Goal: Transaction & Acquisition: Book appointment/travel/reservation

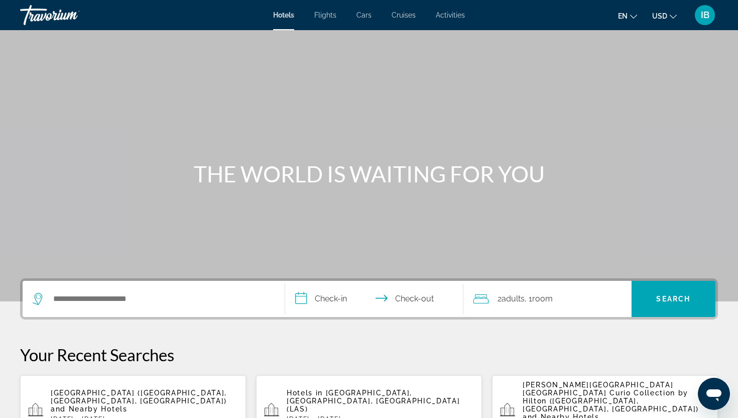
click at [365, 14] on span "Cars" at bounding box center [363, 15] width 15 height 8
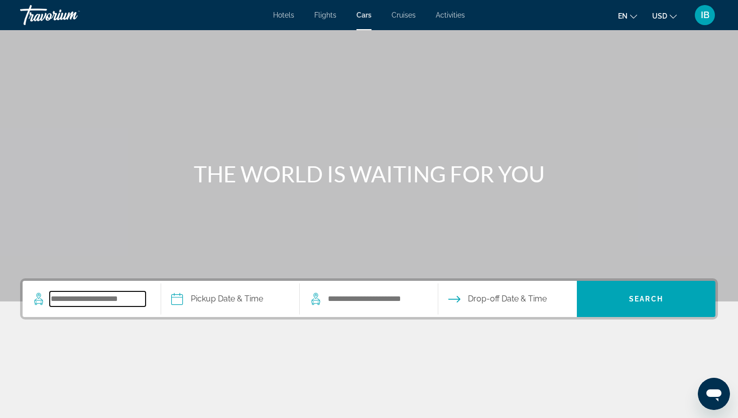
click at [139, 295] on input "Search pickup location" at bounding box center [98, 298] width 96 height 15
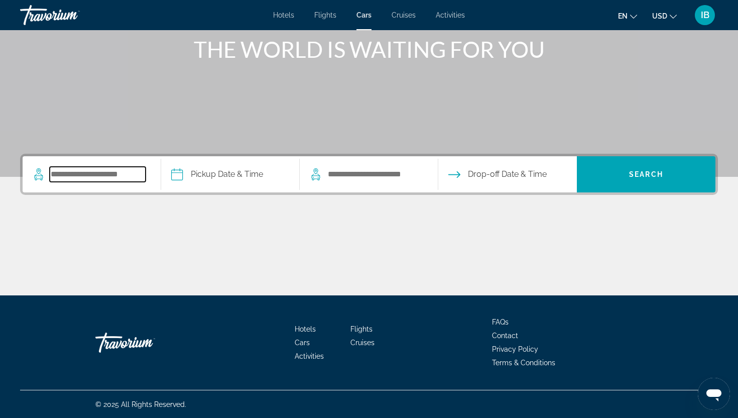
scroll to position [125, 0]
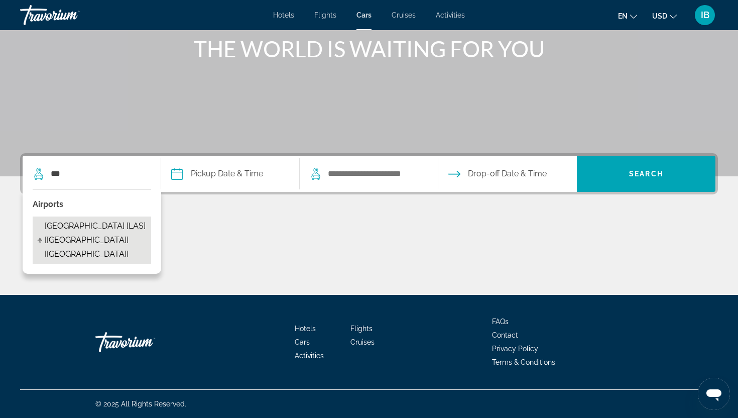
click at [70, 226] on span "[GEOGRAPHIC_DATA] [LAS] [[GEOGRAPHIC_DATA]] [[GEOGRAPHIC_DATA]]" at bounding box center [95, 240] width 101 height 42
type input "**********"
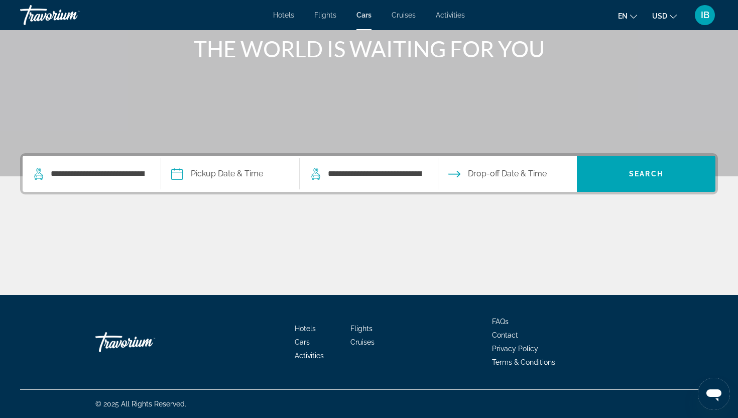
click at [228, 174] on input "Pickup date" at bounding box center [230, 175] width 143 height 39
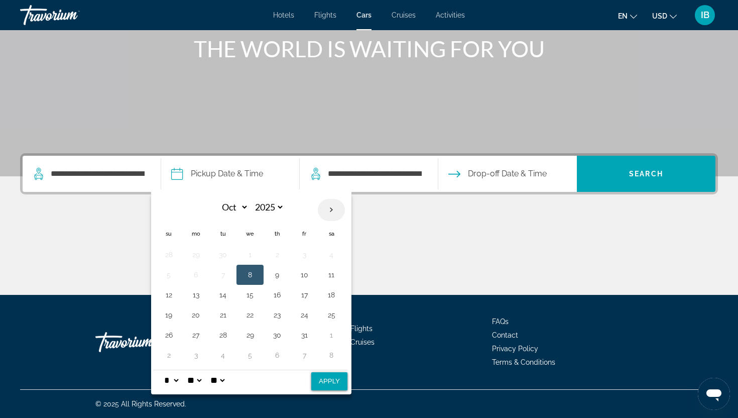
click at [332, 206] on th "Next month" at bounding box center [331, 210] width 27 height 22
select select "**"
click at [251, 295] on button "12" at bounding box center [250, 295] width 16 height 14
click at [177, 383] on select "* * * * * * * * * ** ** **" at bounding box center [171, 380] width 18 height 20
select select "*"
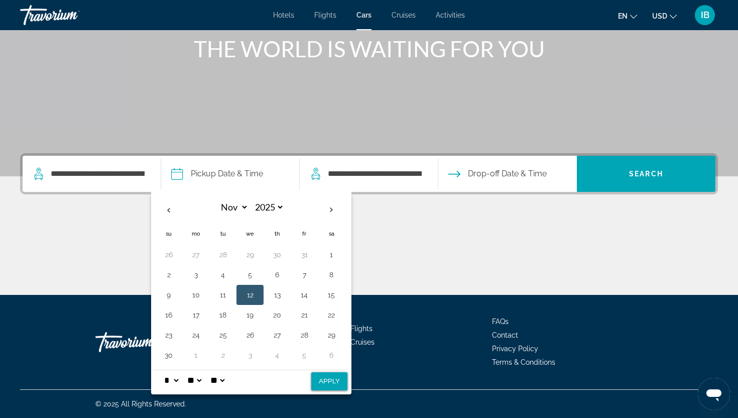
click at [162, 370] on select "* * * * * * * * * ** ** **" at bounding box center [171, 380] width 18 height 20
click at [278, 292] on button "13" at bounding box center [277, 295] width 16 height 14
click at [244, 294] on button "12" at bounding box center [250, 295] width 16 height 14
click at [330, 383] on button "Apply" at bounding box center [329, 381] width 36 height 18
type input "**********"
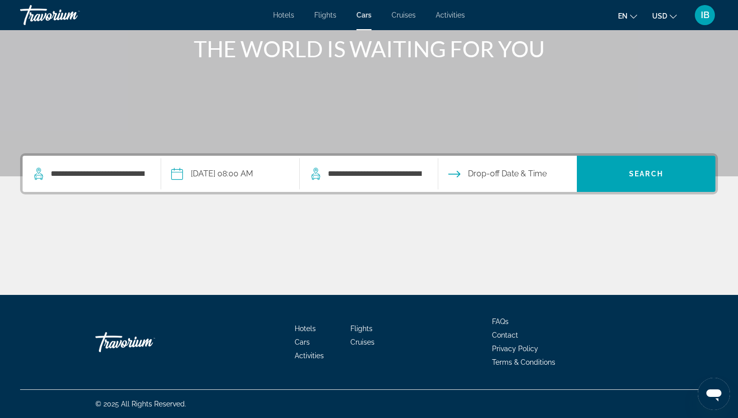
click at [395, 165] on div "**********" at bounding box center [369, 174] width 118 height 36
click at [396, 177] on input "**********" at bounding box center [375, 173] width 96 height 15
click at [419, 173] on input "**********" at bounding box center [375, 173] width 96 height 15
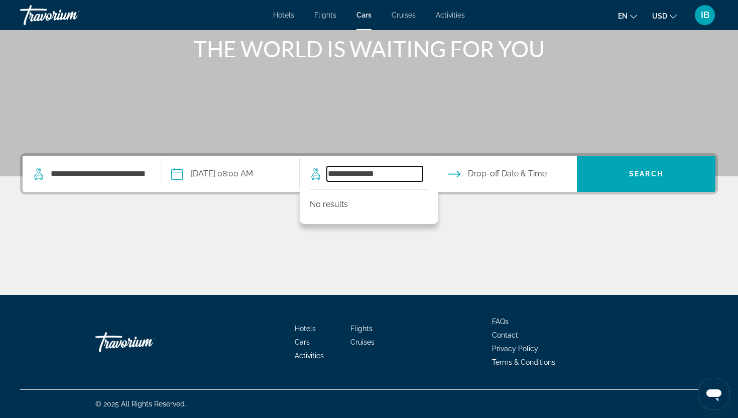
click at [401, 172] on input "**********" at bounding box center [375, 173] width 96 height 15
type input "*"
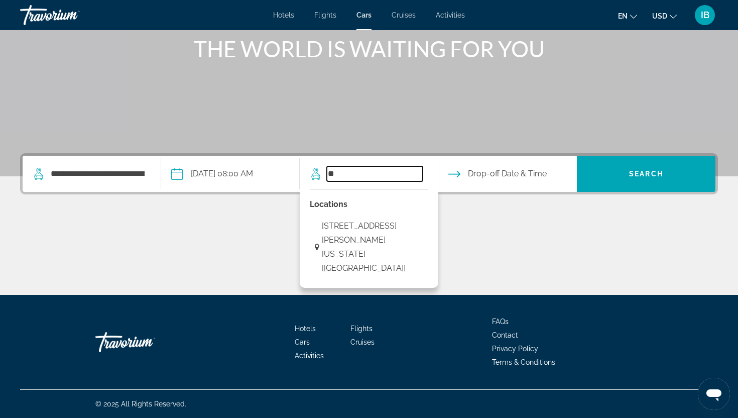
type input "*"
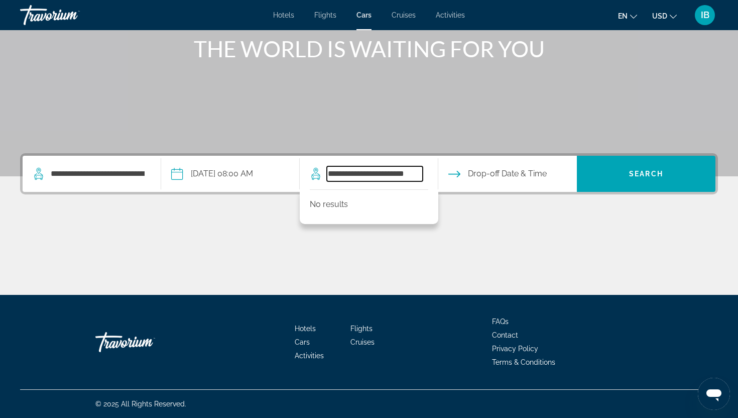
click at [363, 174] on input "**********" at bounding box center [375, 173] width 96 height 15
click at [391, 176] on input "**********" at bounding box center [375, 173] width 96 height 15
type input "**********"
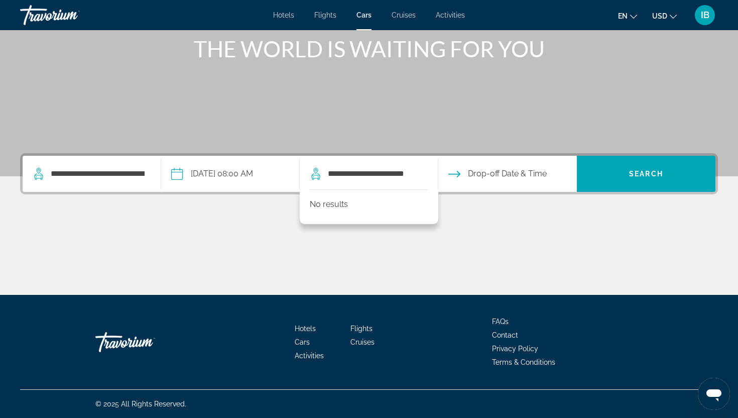
click at [475, 231] on div "Main content" at bounding box center [369, 256] width 698 height 75
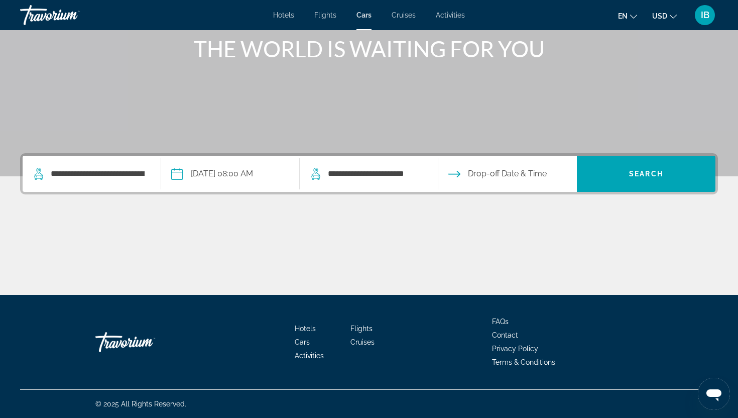
click at [499, 173] on input "Drop-off date" at bounding box center [507, 175] width 143 height 39
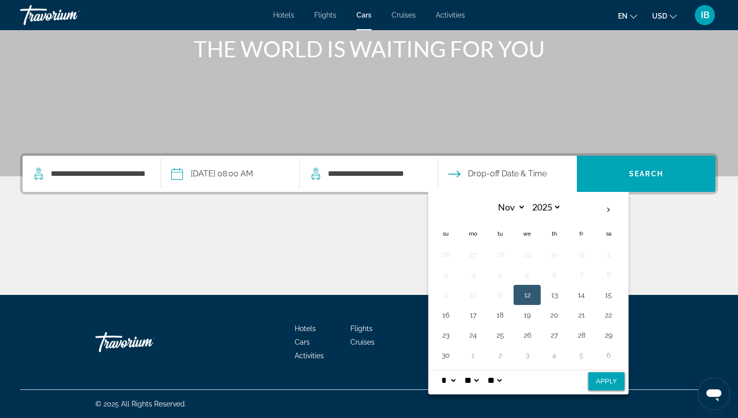
click at [601, 385] on button "Apply" at bounding box center [606, 381] width 36 height 18
type input "**********"
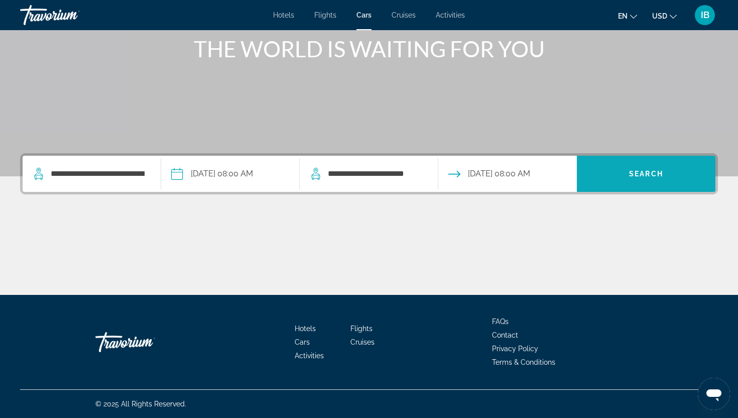
click at [672, 173] on span "Search" at bounding box center [646, 174] width 139 height 24
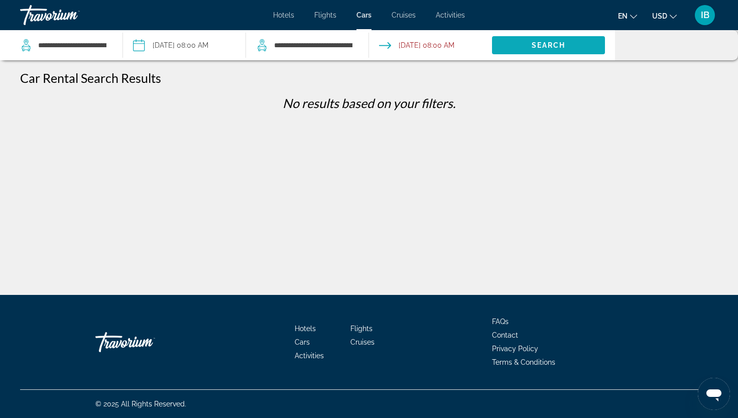
click at [560, 35] on span "Search" at bounding box center [548, 45] width 113 height 24
click at [553, 44] on span "Search" at bounding box center [549, 45] width 34 height 8
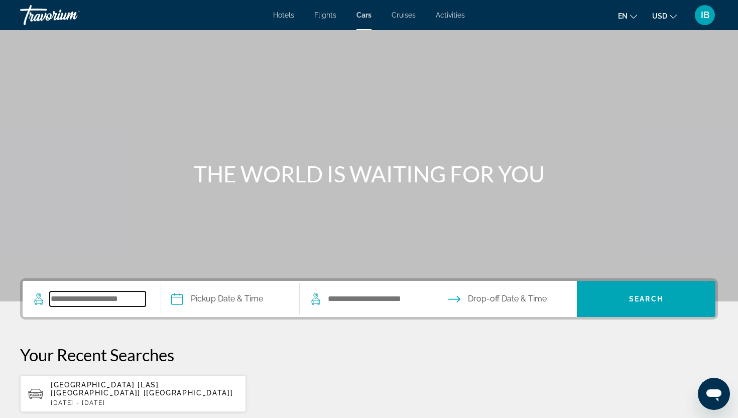
click at [133, 296] on input "Search pickup location" at bounding box center [98, 298] width 96 height 15
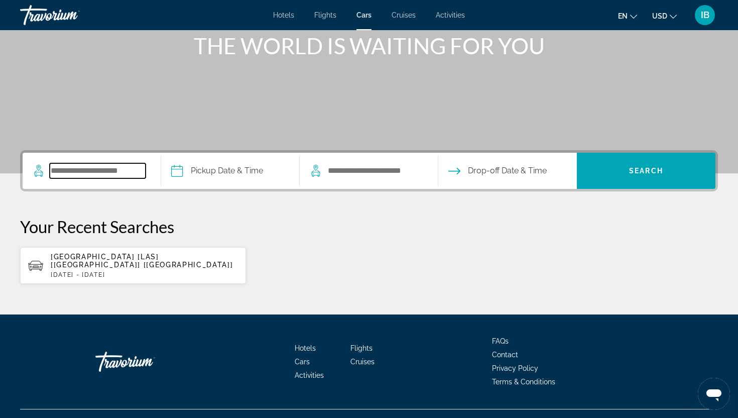
scroll to position [140, 0]
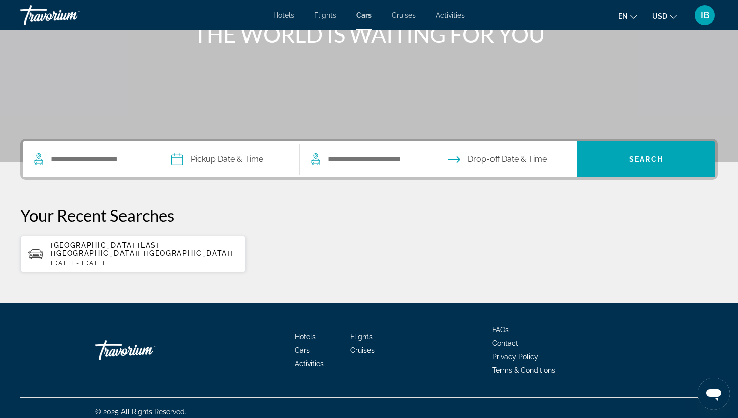
click at [132, 244] on span "Las Vegas - Airport [LAS] [NV] [US]" at bounding box center [142, 249] width 183 height 16
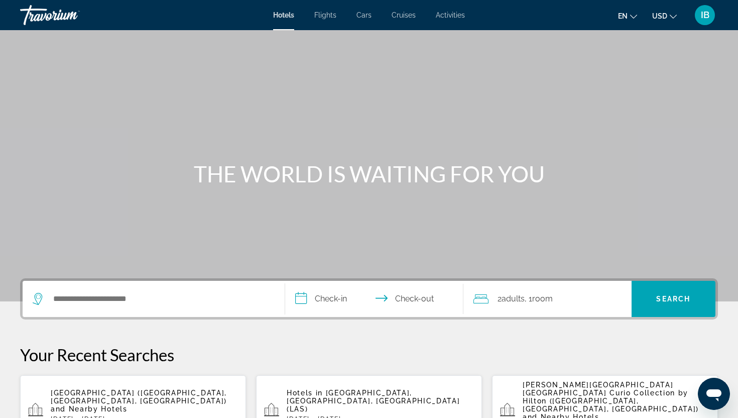
click at [365, 13] on span "Cars" at bounding box center [363, 15] width 15 height 8
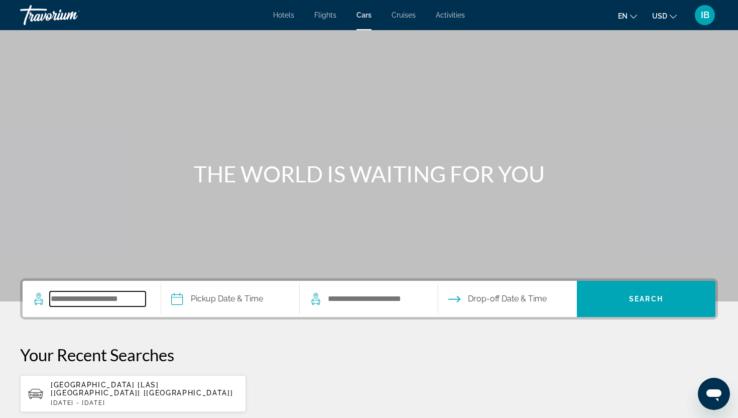
click at [114, 294] on input "Search pickup location" at bounding box center [98, 298] width 96 height 15
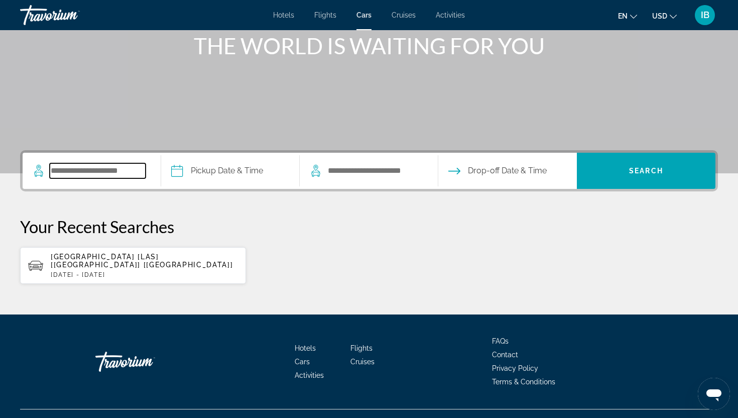
scroll to position [140, 0]
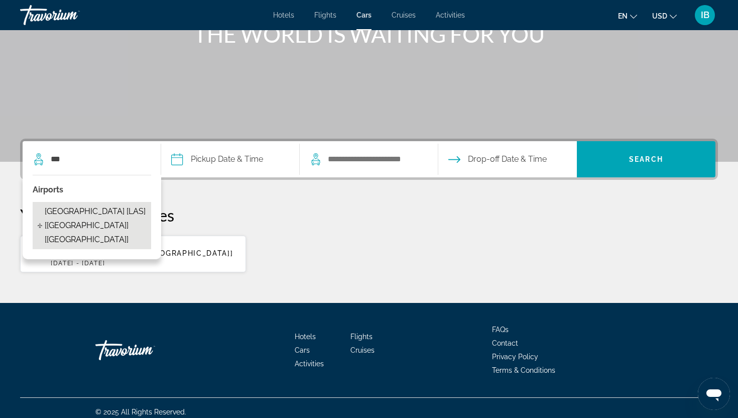
click at [105, 219] on span "[GEOGRAPHIC_DATA] [LAS] [[GEOGRAPHIC_DATA]] [[GEOGRAPHIC_DATA]]" at bounding box center [95, 225] width 101 height 42
type input "**********"
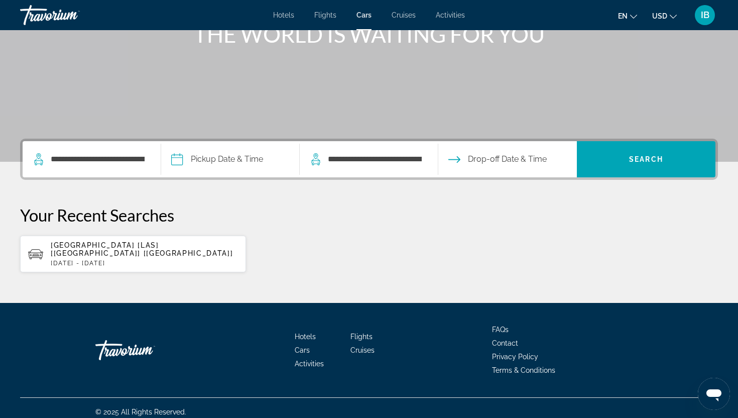
click at [214, 157] on input "Pickup date" at bounding box center [230, 160] width 143 height 39
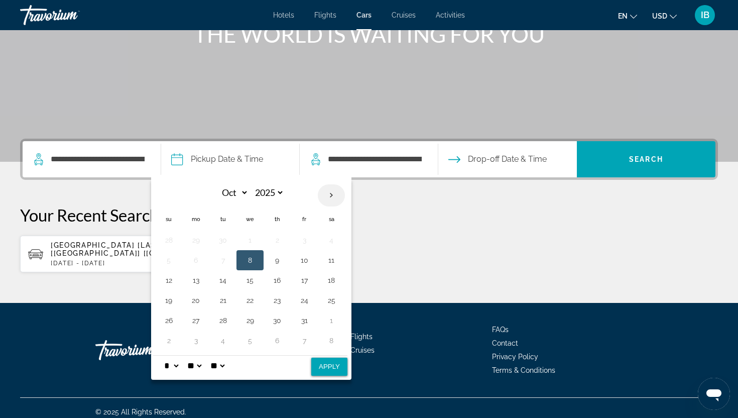
click at [336, 190] on th "Next month" at bounding box center [331, 195] width 27 height 22
select select "**"
click at [251, 277] on button "12" at bounding box center [250, 280] width 16 height 14
click at [177, 366] on select "* * * * * * * * * ** ** **" at bounding box center [171, 365] width 18 height 20
select select "*"
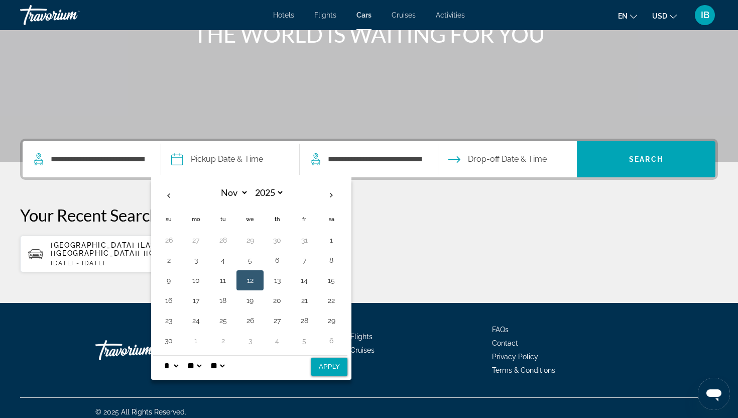
click at [162, 355] on select "* * * * * * * * * ** ** **" at bounding box center [171, 365] width 18 height 20
click at [320, 364] on button "Apply" at bounding box center [329, 366] width 36 height 18
type input "**********"
select select "**"
select select "*"
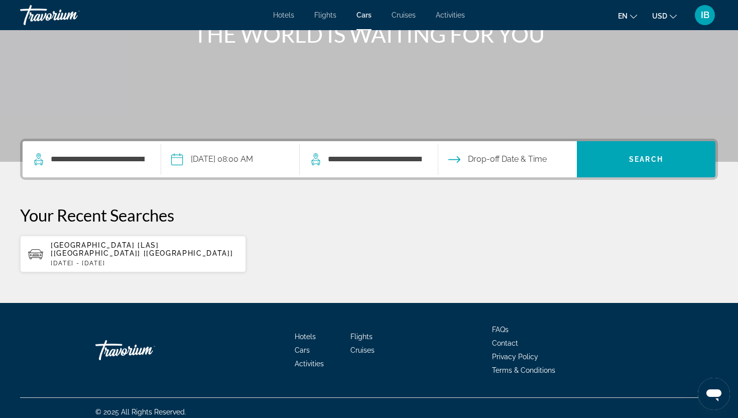
click at [502, 159] on input "Drop-off date" at bounding box center [507, 160] width 143 height 39
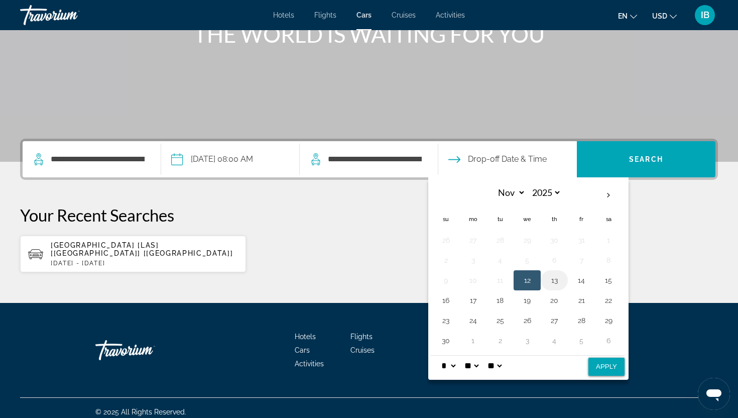
click at [550, 285] on button "13" at bounding box center [554, 280] width 16 height 14
click at [503, 365] on select "** **" at bounding box center [494, 365] width 18 height 20
select select "**"
click at [492, 355] on select "** **" at bounding box center [494, 365] width 18 height 20
click at [610, 367] on button "Apply" at bounding box center [606, 366] width 36 height 18
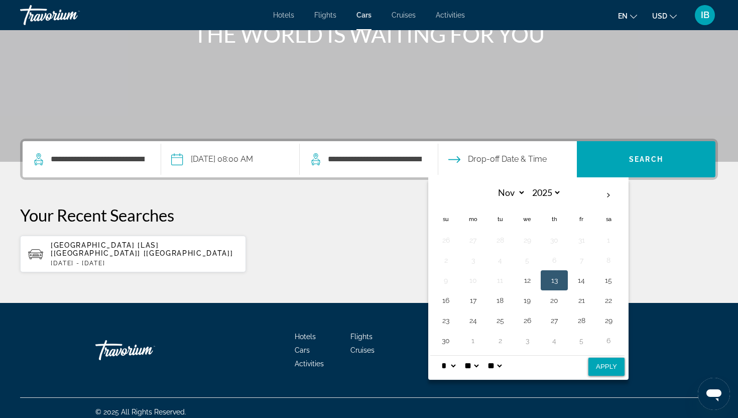
type input "**********"
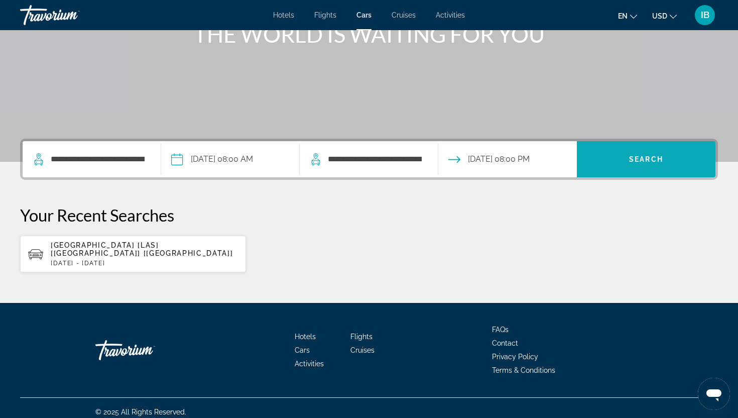
click at [647, 159] on span "Search" at bounding box center [646, 159] width 34 height 8
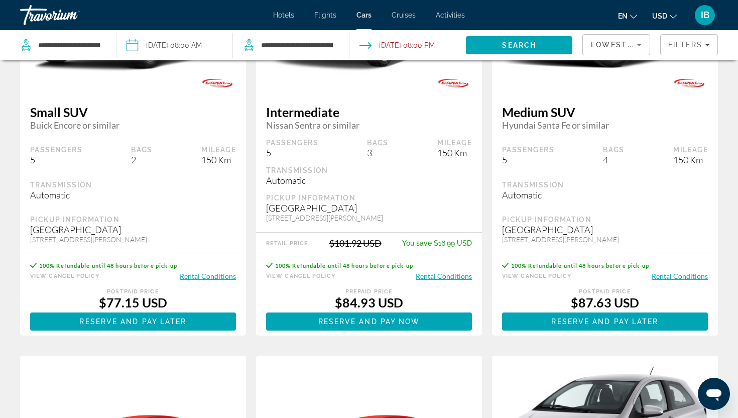
scroll to position [560, 0]
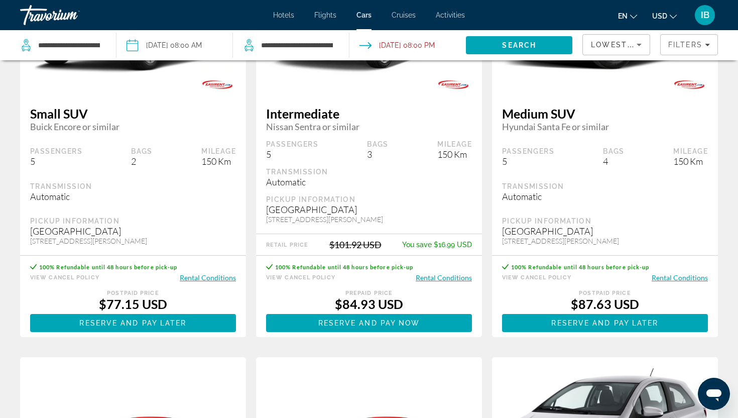
click at [160, 43] on input "Pickup date: Nov 12, 2025 08:00 AM" at bounding box center [174, 46] width 120 height 33
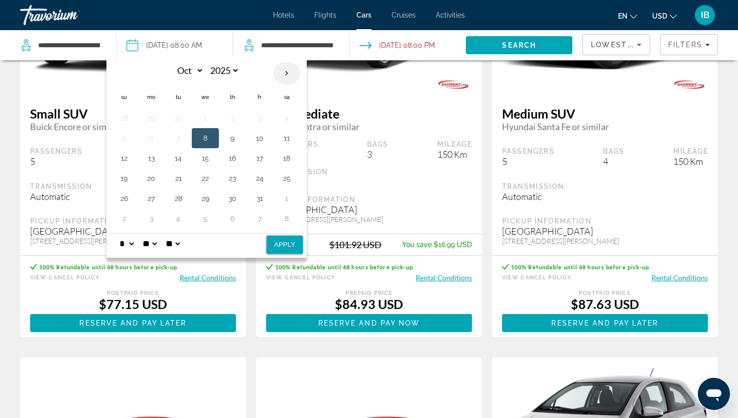
click at [288, 74] on th "Next month" at bounding box center [286, 73] width 27 height 22
select select "**"
click at [181, 157] on button "11" at bounding box center [178, 158] width 16 height 14
click at [133, 246] on select "* * * * * * * * * ** ** **" at bounding box center [126, 243] width 18 height 20
select select "*"
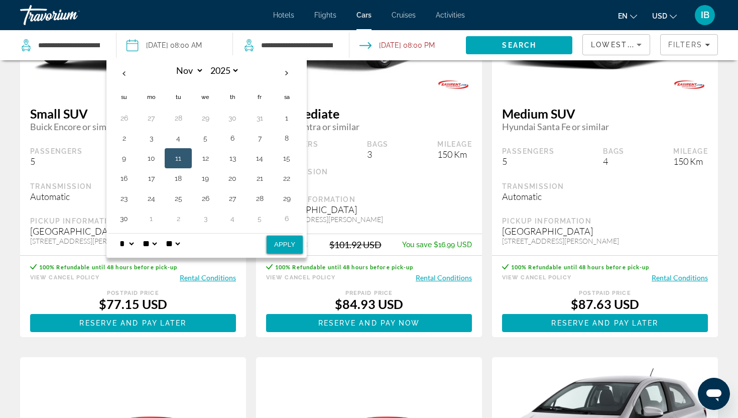
click at [117, 233] on select "* * * * * * * * * ** ** **" at bounding box center [126, 243] width 18 height 20
click at [281, 246] on button "Apply" at bounding box center [285, 244] width 36 height 18
type input "**********"
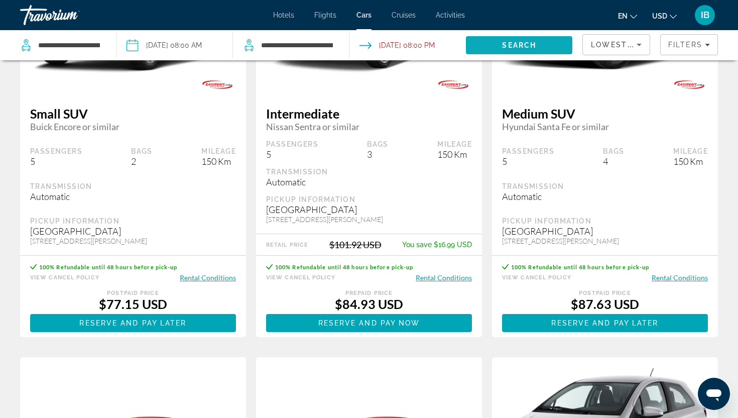
click at [516, 39] on span "Search" at bounding box center [519, 45] width 106 height 24
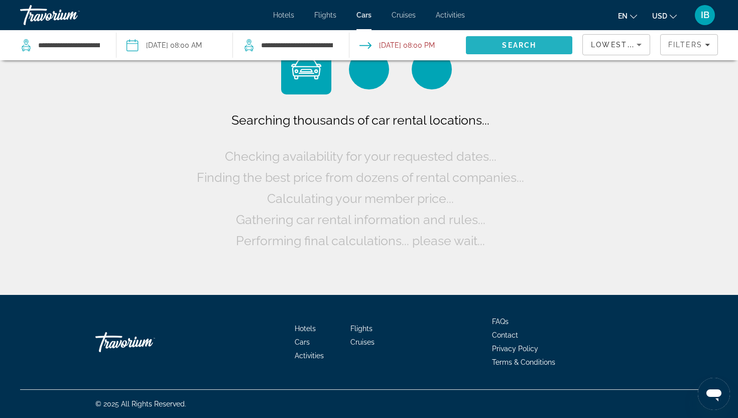
scroll to position [0, 0]
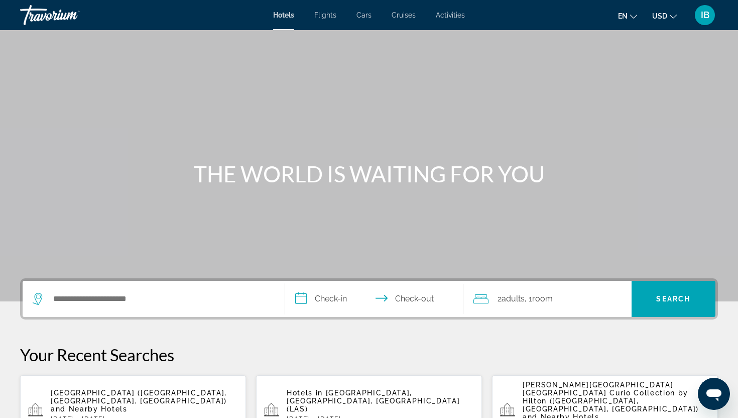
click at [365, 14] on span "Cars" at bounding box center [363, 15] width 15 height 8
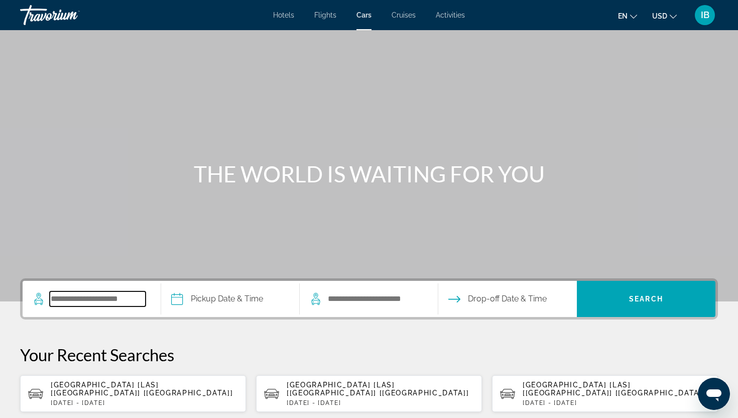
click at [93, 300] on input "Search pickup location" at bounding box center [98, 298] width 96 height 15
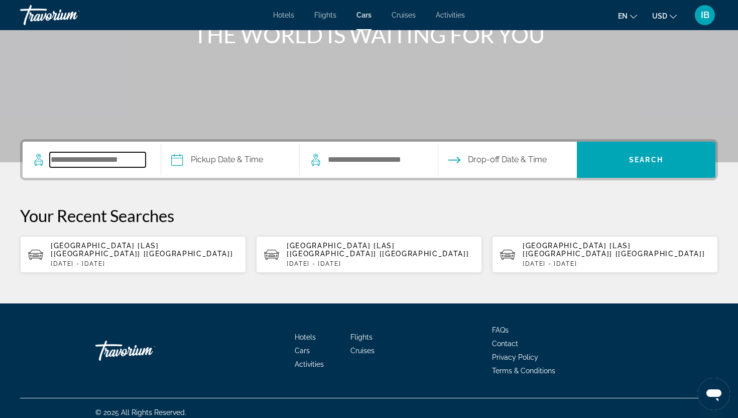
scroll to position [140, 0]
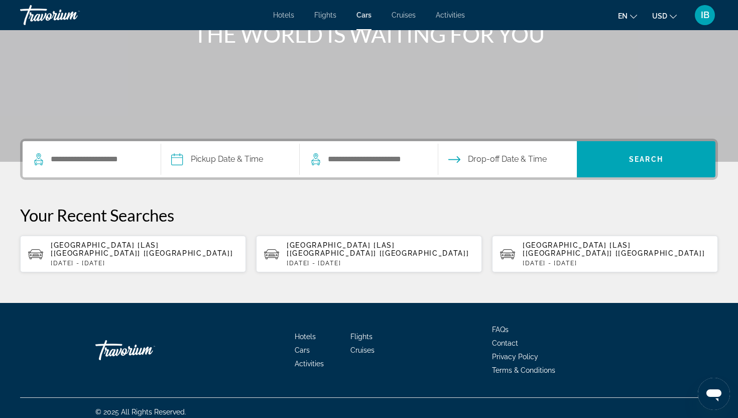
click at [103, 250] on div "Las Vegas - Airport [LAS] [NV] [US] Tue, 11 Nov - Thu, 13 Nov" at bounding box center [144, 254] width 187 height 26
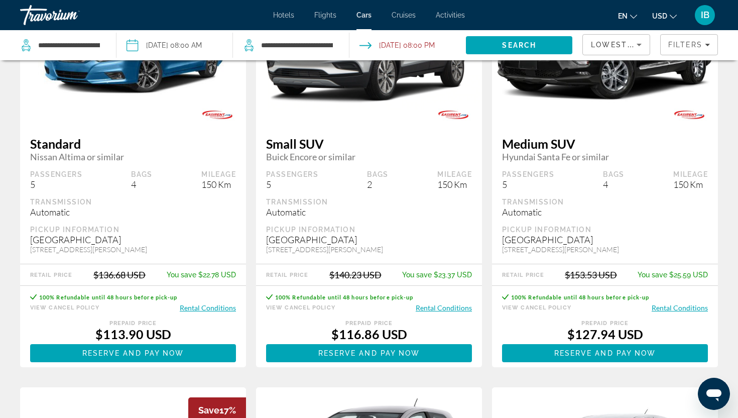
scroll to position [553, 0]
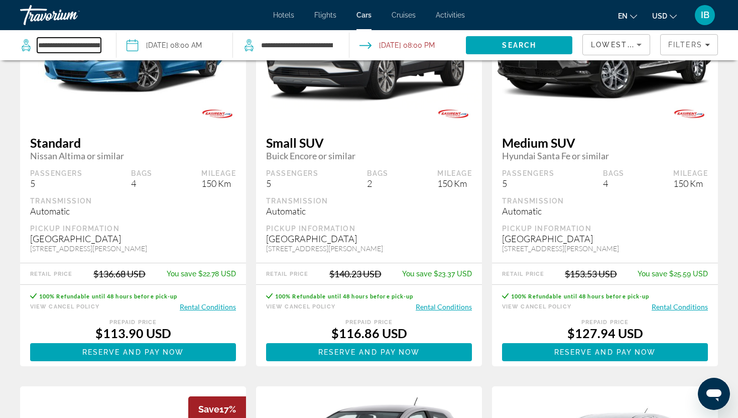
click at [92, 45] on input "**********" at bounding box center [69, 45] width 64 height 15
click at [98, 46] on input "**********" at bounding box center [69, 45] width 64 height 15
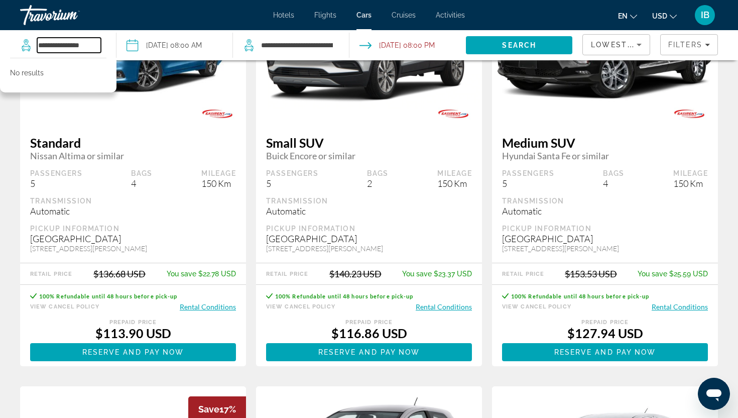
click at [91, 45] on input "**********" at bounding box center [69, 45] width 64 height 15
type input "*"
type input "****"
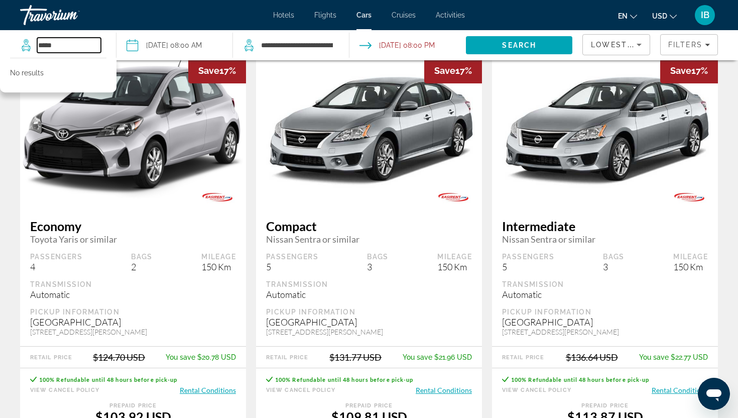
scroll to position [49, 0]
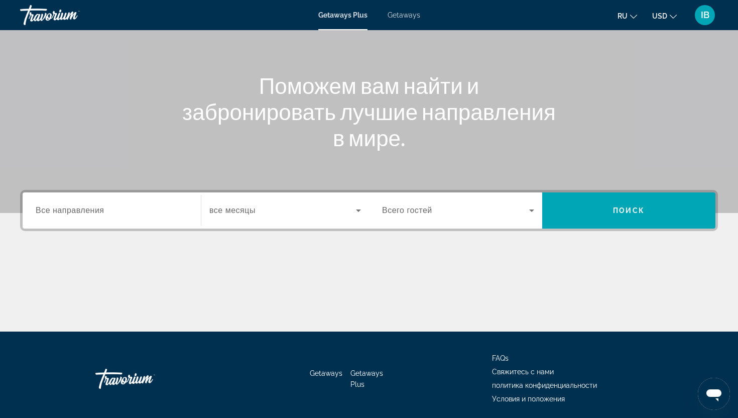
scroll to position [125, 0]
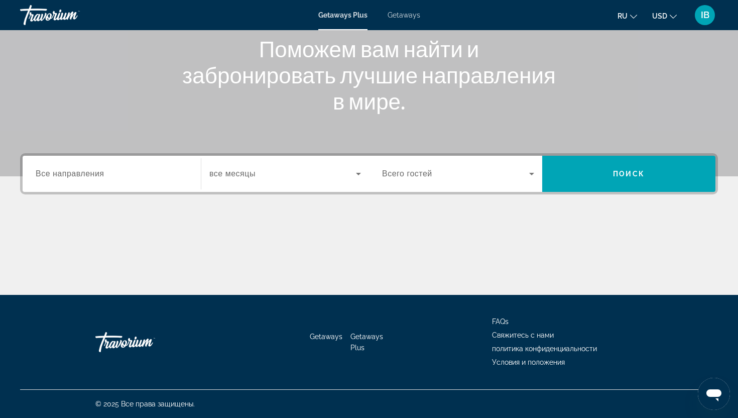
click at [53, 178] on span "Все направления" at bounding box center [70, 173] width 69 height 9
click at [53, 178] on input "Destination Все направления" at bounding box center [112, 174] width 152 height 12
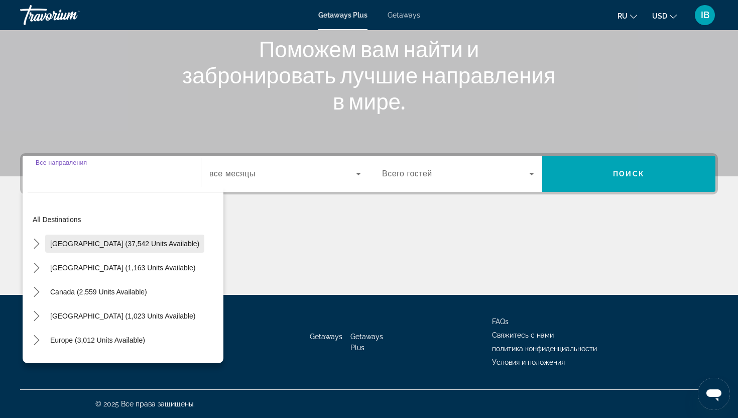
click at [76, 238] on span "Select destination: United States (37,542 units available)" at bounding box center [124, 243] width 159 height 24
type input "**********"
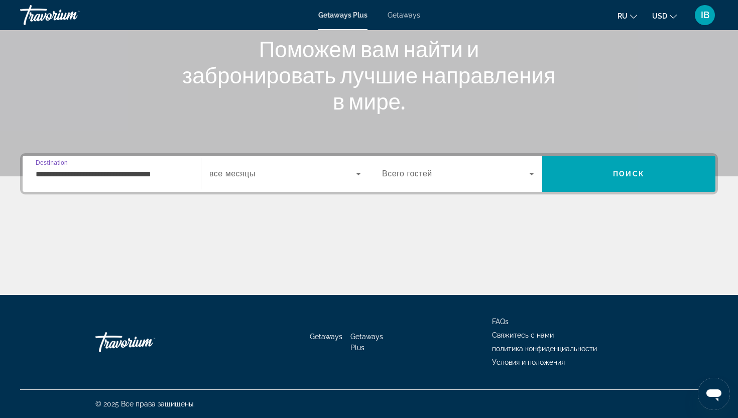
click at [276, 172] on span "Search widget" at bounding box center [282, 174] width 147 height 12
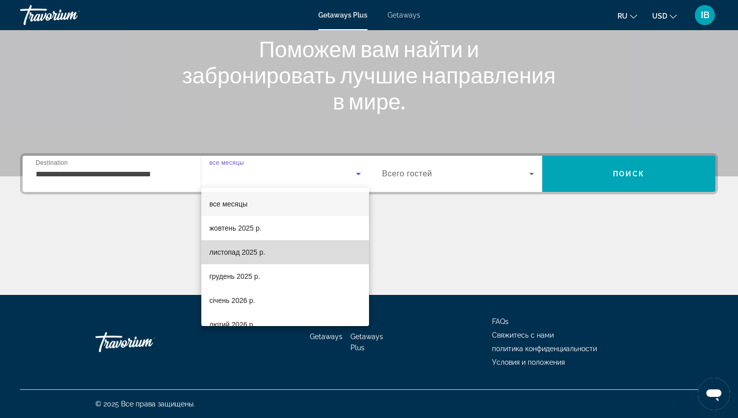
click at [244, 250] on span "листопад 2025 р." at bounding box center [237, 252] width 56 height 12
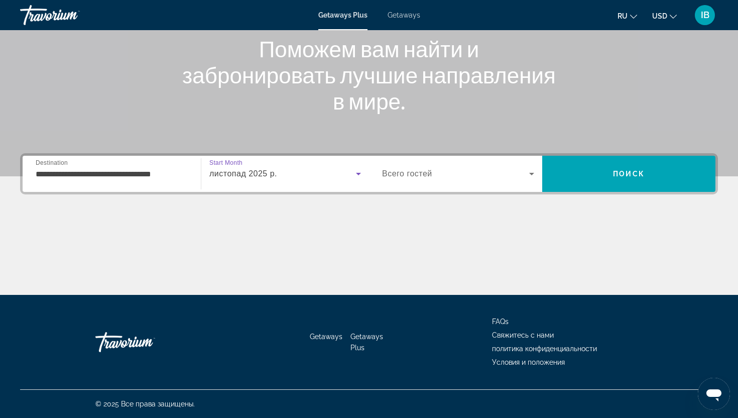
click at [530, 166] on div "Search widget" at bounding box center [458, 174] width 152 height 28
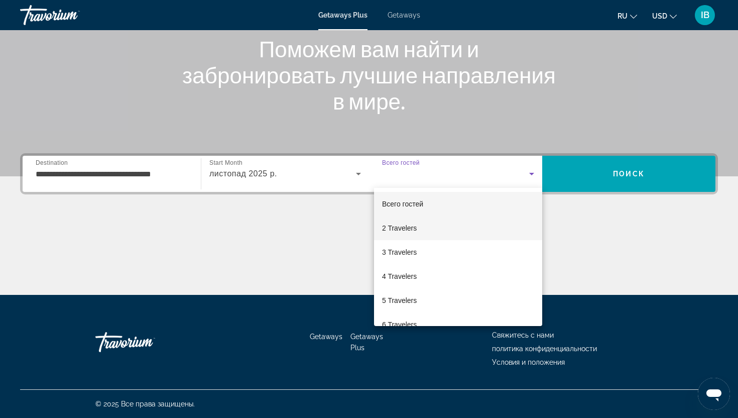
click at [449, 234] on mat-option "2 Travelers" at bounding box center [458, 228] width 168 height 24
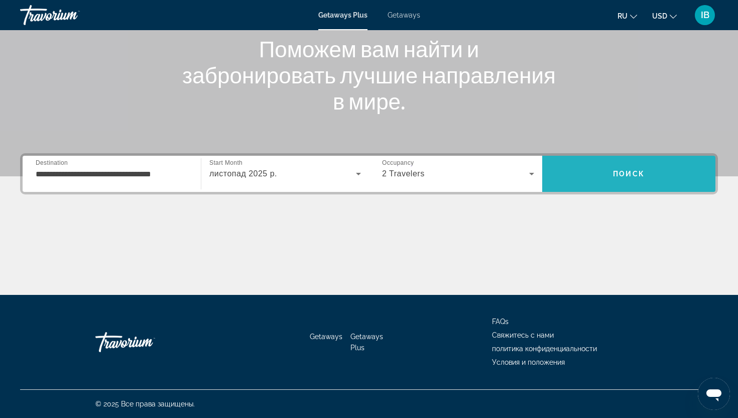
click at [641, 173] on span "Поиск" at bounding box center [629, 174] width 32 height 8
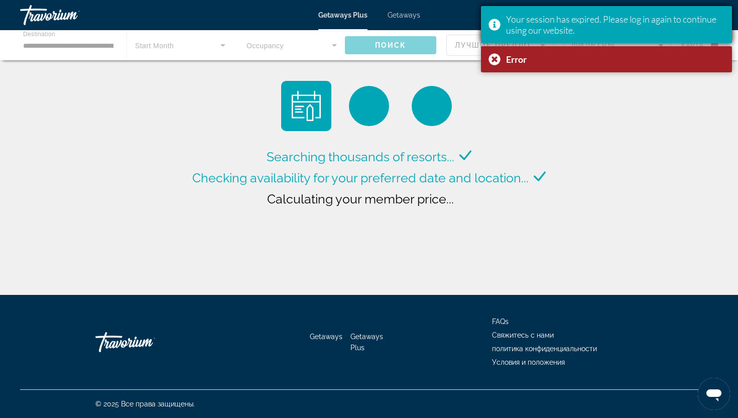
click at [693, 17] on div "Your session has expired. Please log in again to continue using our website." at bounding box center [615, 25] width 218 height 22
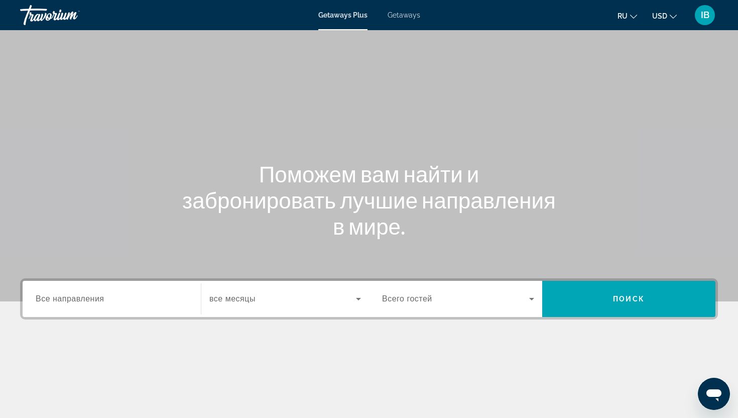
click at [88, 294] on span "Все направления" at bounding box center [70, 298] width 69 height 9
click at [88, 294] on input "Destination Все направления" at bounding box center [112, 299] width 152 height 12
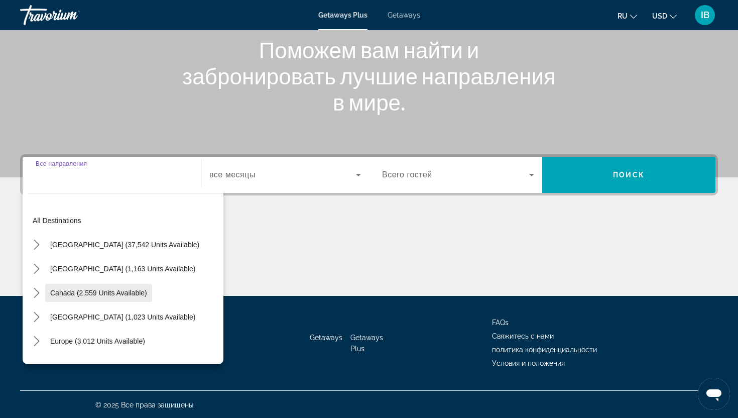
scroll to position [125, 0]
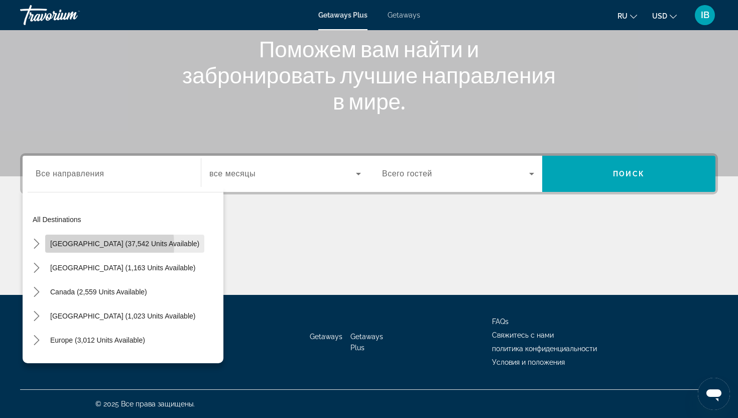
click at [91, 245] on span "[GEOGRAPHIC_DATA] (37,542 units available)" at bounding box center [124, 243] width 149 height 8
type input "**********"
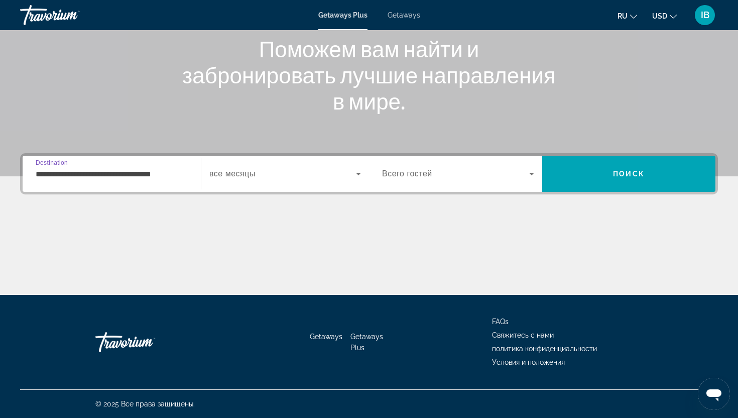
click at [296, 180] on div "Search widget" at bounding box center [285, 174] width 152 height 28
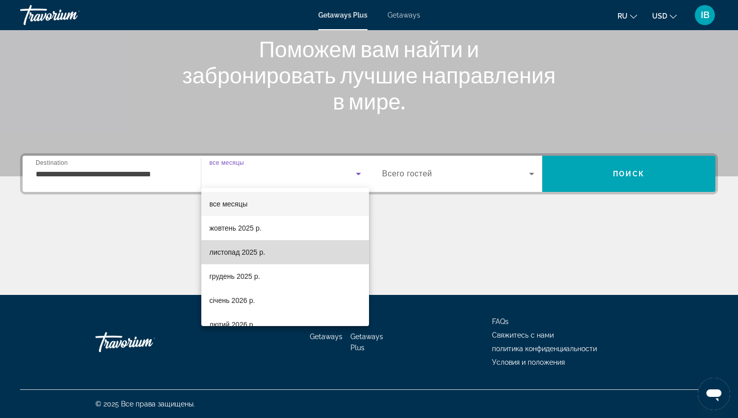
click at [229, 252] on span "листопад 2025 р." at bounding box center [237, 252] width 56 height 12
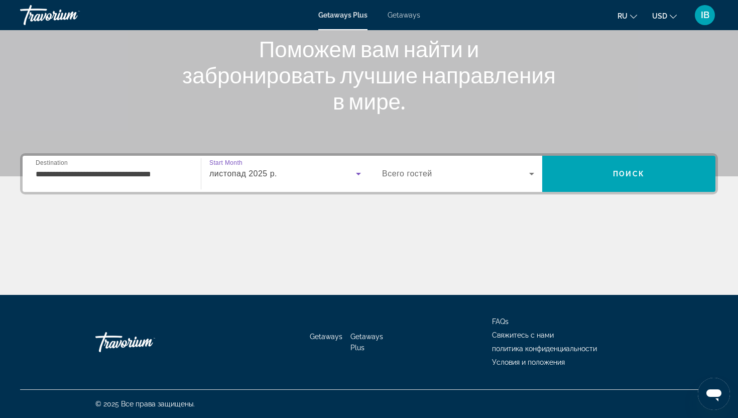
click at [440, 174] on span "Search widget" at bounding box center [455, 174] width 147 height 12
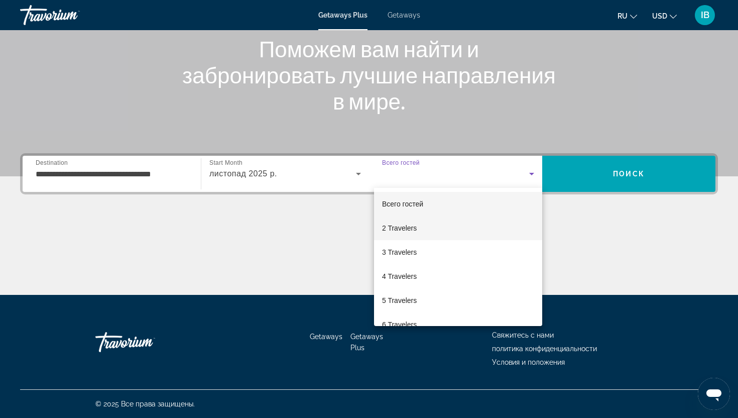
click at [413, 228] on span "2 Travelers" at bounding box center [399, 228] width 35 height 12
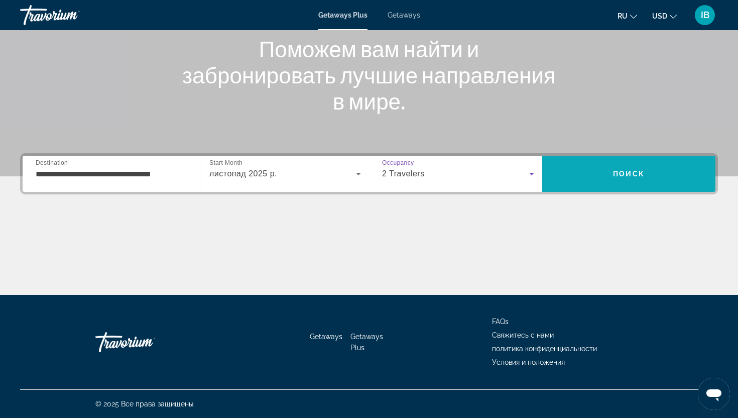
click at [623, 175] on span "Поиск" at bounding box center [629, 174] width 32 height 8
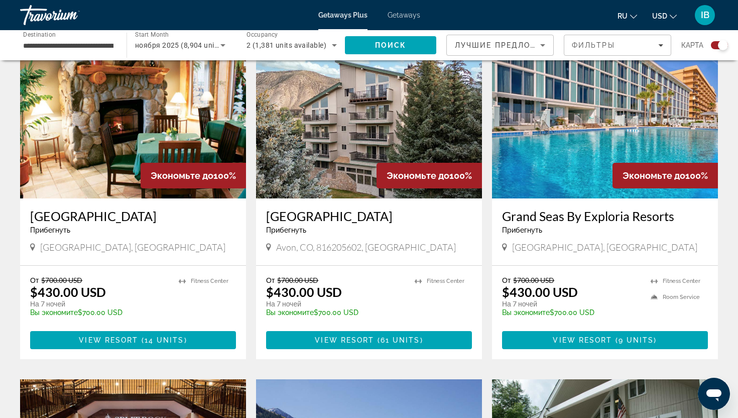
scroll to position [723, 0]
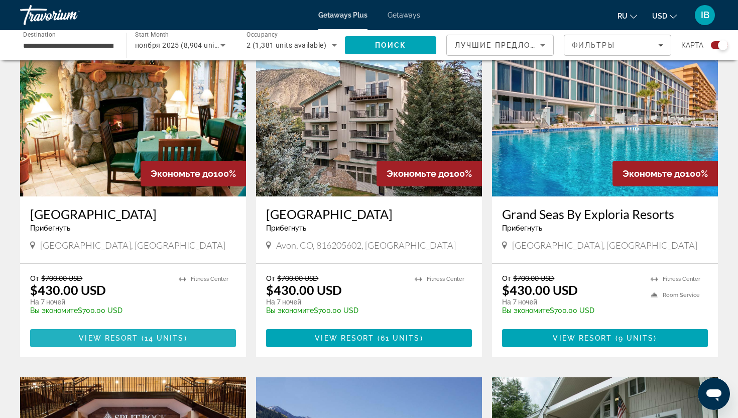
click at [185, 326] on span "Main content" at bounding box center [133, 338] width 206 height 24
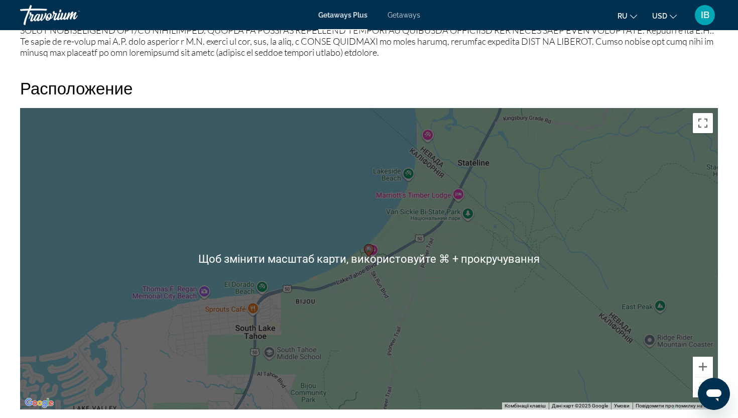
scroll to position [1221, 0]
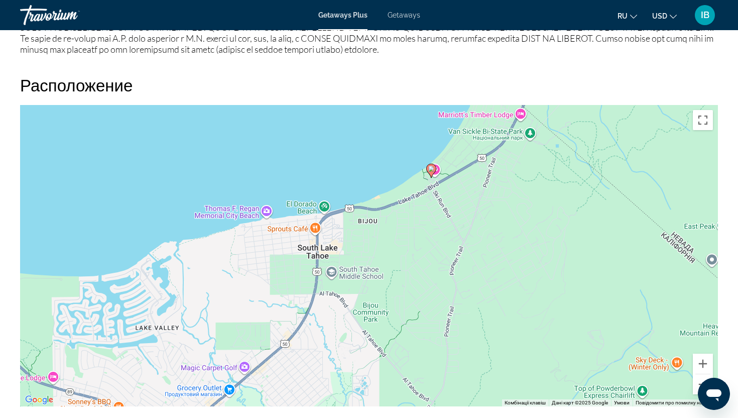
drag, startPoint x: 349, startPoint y: 315, endPoint x: 416, endPoint y: 230, distance: 107.5
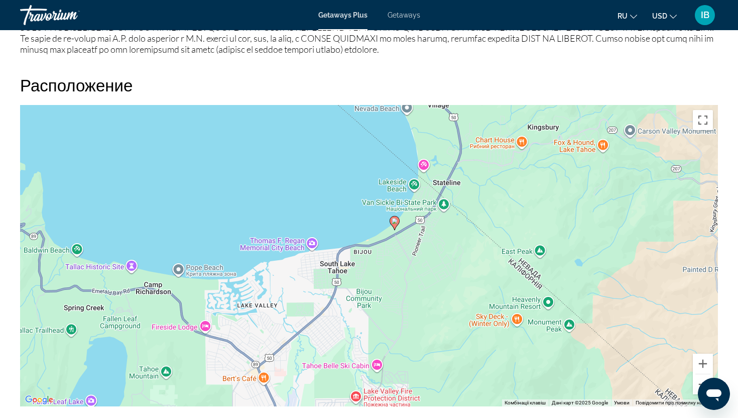
drag, startPoint x: 422, startPoint y: 268, endPoint x: 388, endPoint y: 290, distance: 40.2
click at [388, 291] on div "Увімкніть режим перетягування за допомогою клавіатури, натиснувши Alt + Enter. …" at bounding box center [369, 255] width 698 height 301
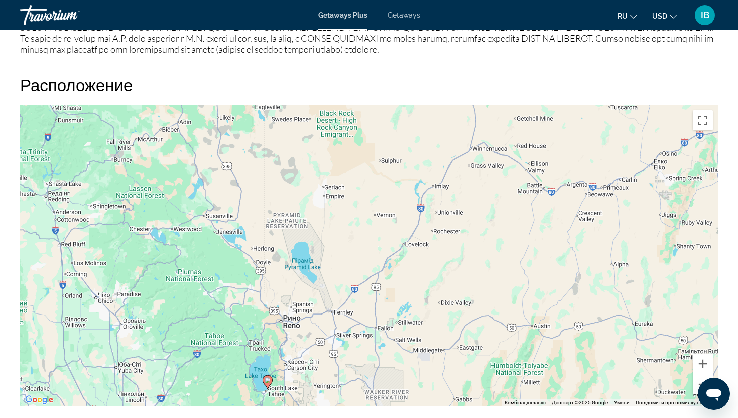
drag, startPoint x: 461, startPoint y: 247, endPoint x: 338, endPoint y: 342, distance: 155.3
click at [338, 343] on div "Увімкніть режим перетягування за допомогою клавіатури, натиснувши Alt + Enter. …" at bounding box center [369, 255] width 698 height 301
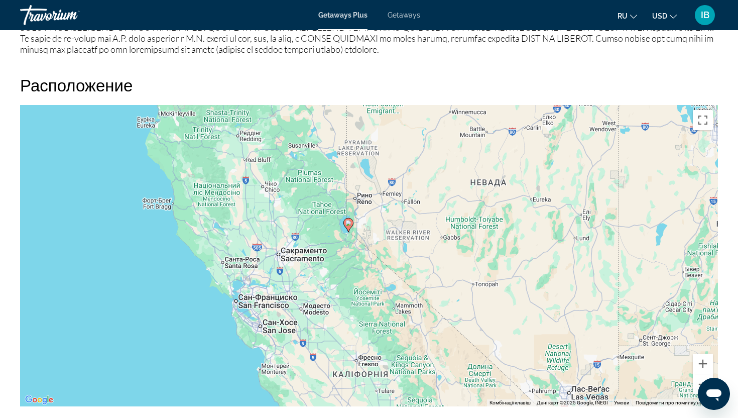
drag, startPoint x: 339, startPoint y: 372, endPoint x: 387, endPoint y: 240, distance: 141.0
click at [387, 240] on div "Увімкніть режим перетягування за допомогою клавіатури, натиснувши Alt + Enter. …" at bounding box center [369, 255] width 698 height 301
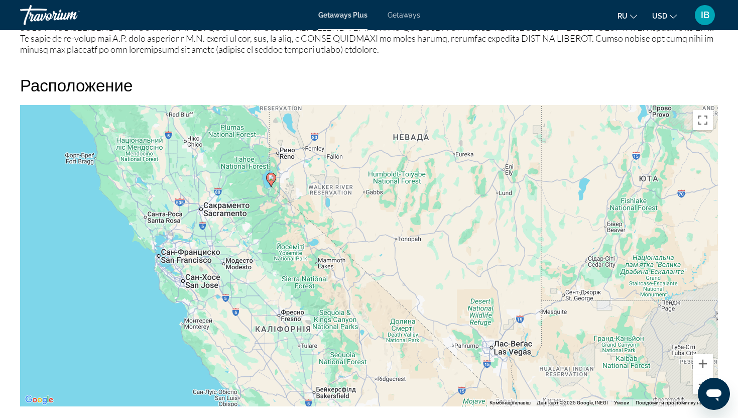
drag, startPoint x: 560, startPoint y: 373, endPoint x: 478, endPoint y: 327, distance: 93.5
click at [478, 327] on div "Увімкніть режим перетягування за допомогою клавіатури, натиснувши Alt + Enter. …" at bounding box center [369, 255] width 698 height 301
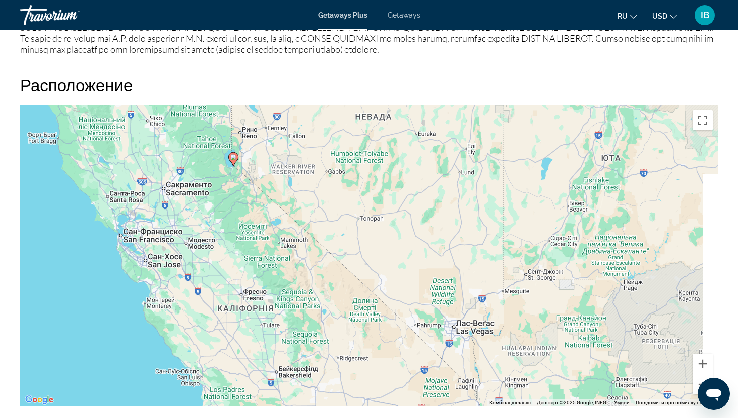
drag, startPoint x: 490, startPoint y: 335, endPoint x: 445, endPoint y: 310, distance: 52.1
click at [445, 310] on div "Увімкніть режим перетягування за допомогою клавіатури, натиснувши Alt + Enter. …" at bounding box center [369, 255] width 698 height 301
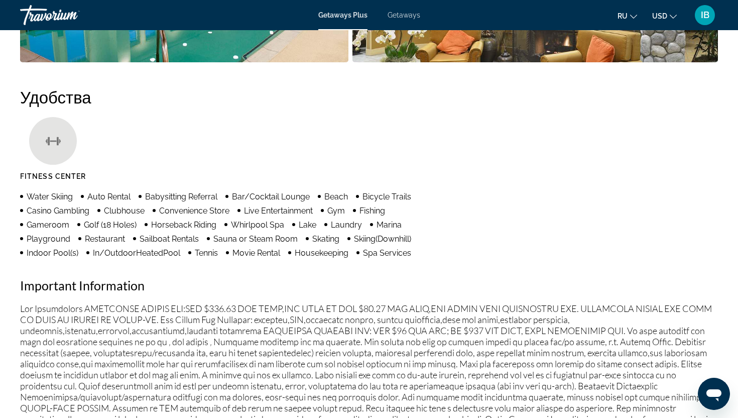
scroll to position [722, 0]
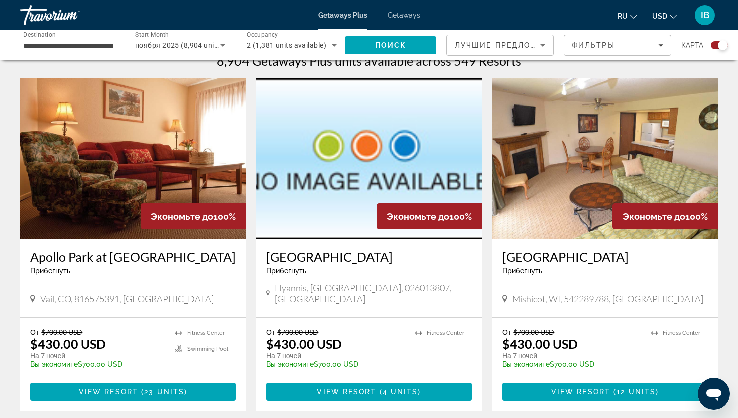
scroll to position [331, 0]
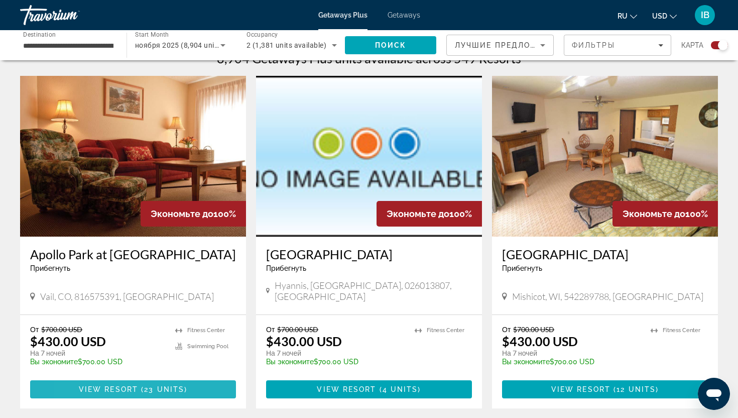
click at [81, 385] on span "View Resort" at bounding box center [108, 389] width 59 height 8
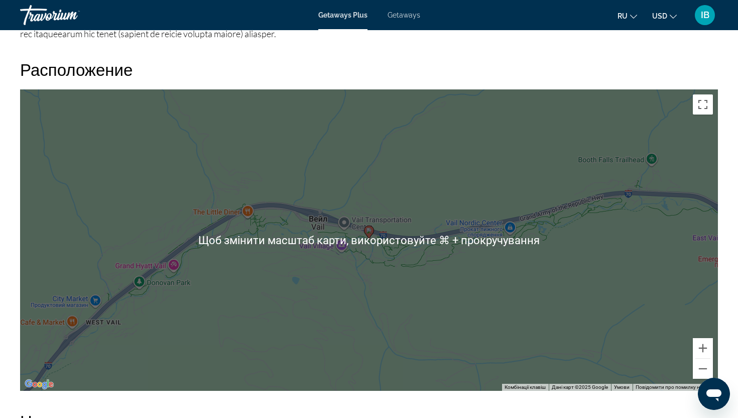
scroll to position [1216, 0]
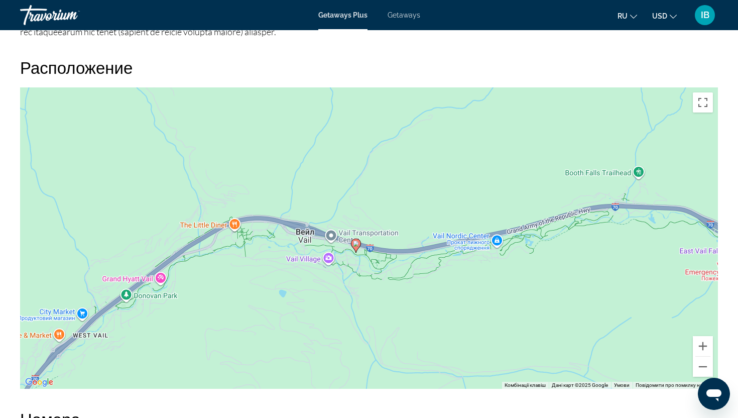
drag, startPoint x: 214, startPoint y: 243, endPoint x: 200, endPoint y: 256, distance: 19.9
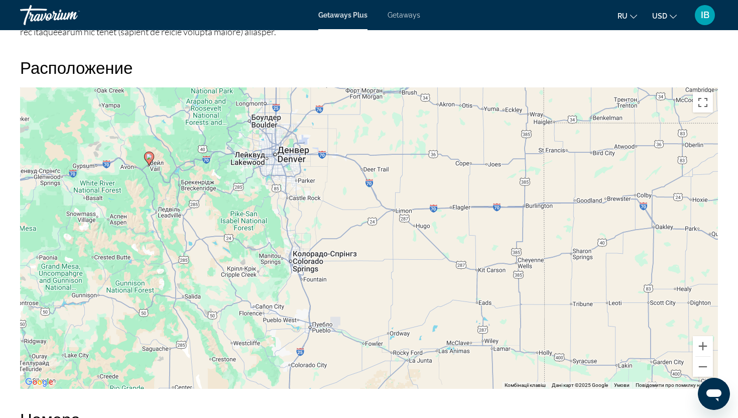
drag, startPoint x: 364, startPoint y: 330, endPoint x: 268, endPoint y: 238, distance: 132.8
click at [268, 238] on div "Увімкніть режим перетягування за допомогою клавіатури, натиснувши Alt + Enter. …" at bounding box center [369, 237] width 698 height 301
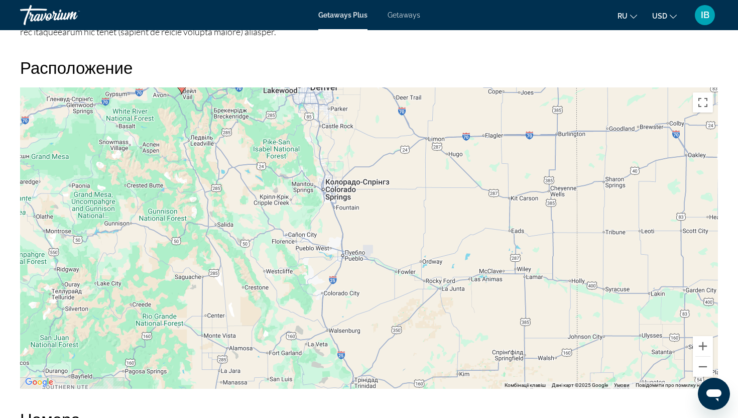
drag, startPoint x: 274, startPoint y: 271, endPoint x: 306, endPoint y: 204, distance: 73.9
click at [307, 204] on div "Увімкніть режим перетягування за допомогою клавіатури, натиснувши Alt + Enter. …" at bounding box center [369, 237] width 698 height 301
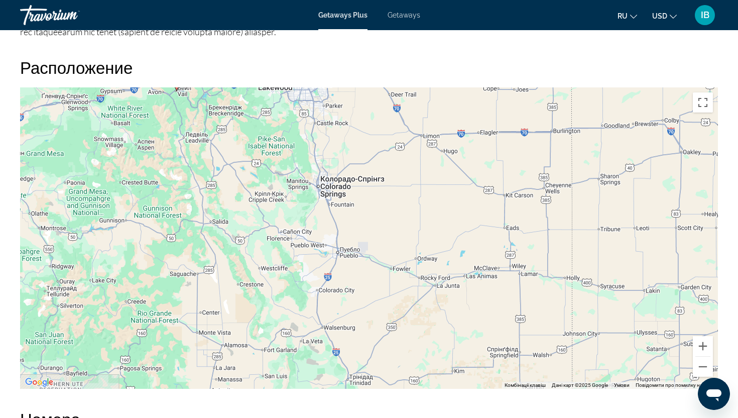
click at [306, 204] on div "Увімкніть режим перетягування за допомогою клавіатури, натиснувши Alt + Enter. …" at bounding box center [369, 237] width 698 height 301
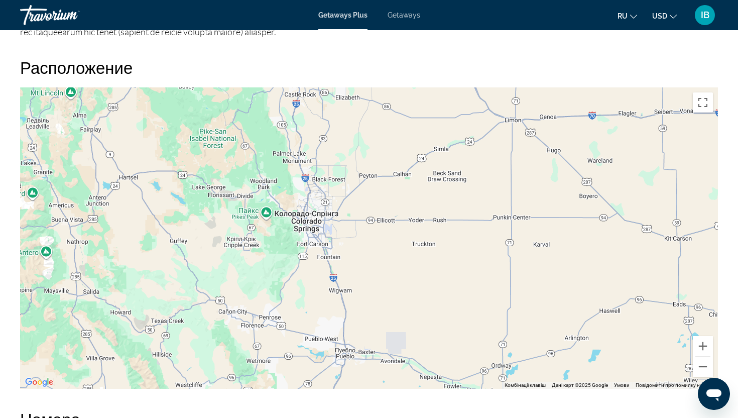
drag, startPoint x: 307, startPoint y: 205, endPoint x: 281, endPoint y: 260, distance: 60.4
click at [282, 260] on div "Main content" at bounding box center [369, 237] width 698 height 301
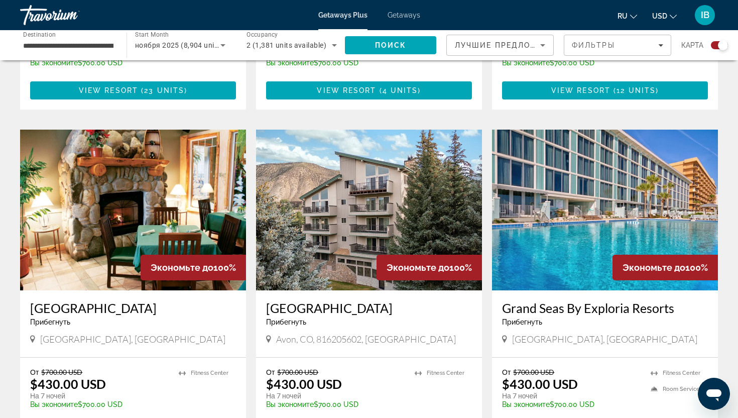
scroll to position [632, 0]
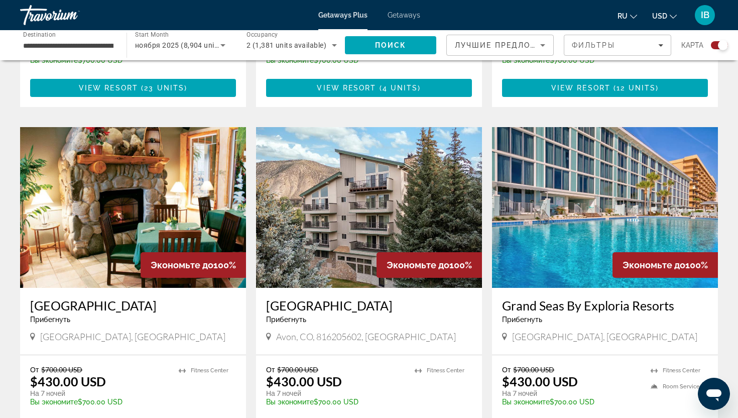
click at [325, 184] on img "Main content" at bounding box center [369, 207] width 226 height 161
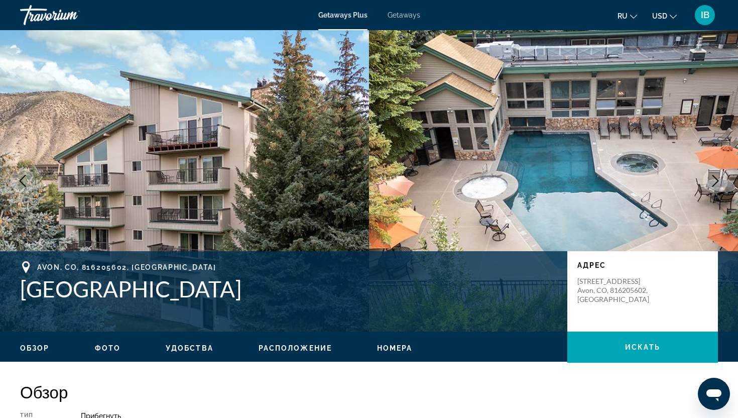
click at [104, 349] on span "Фото" at bounding box center [108, 348] width 26 height 8
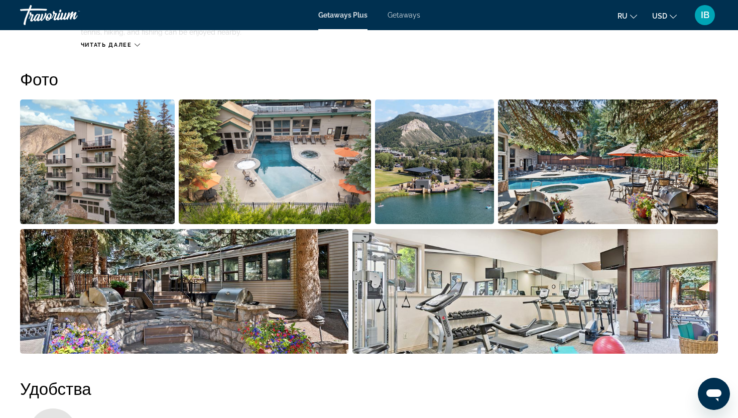
scroll to position [447, 0]
click at [93, 178] on img "Open full-screen image slider" at bounding box center [97, 161] width 155 height 124
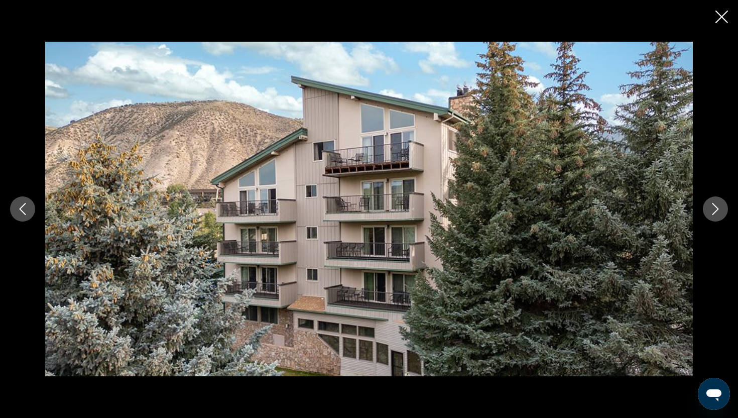
click at [719, 213] on icon "Next image" at bounding box center [715, 209] width 12 height 12
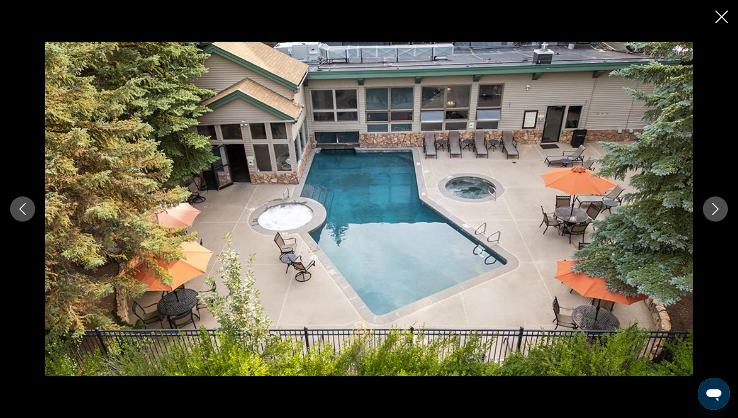
click at [719, 214] on icon "Next image" at bounding box center [715, 209] width 12 height 12
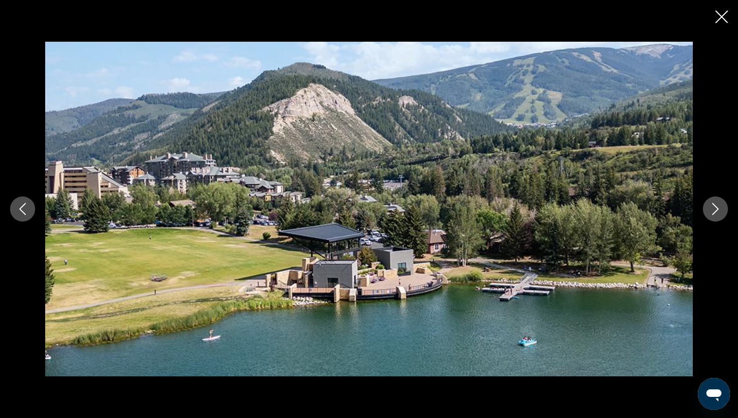
click at [719, 214] on icon "Next image" at bounding box center [715, 209] width 12 height 12
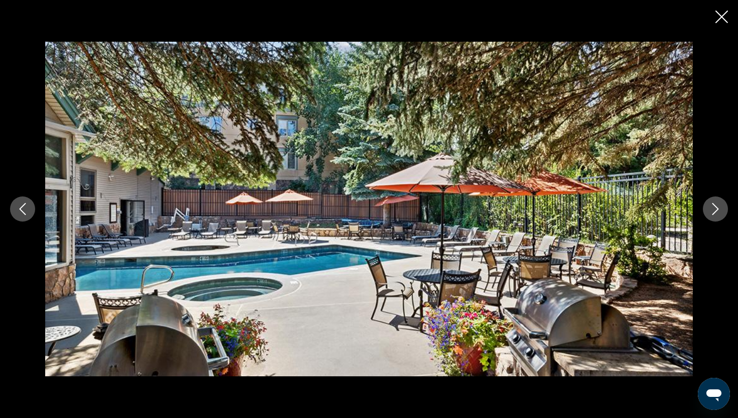
click at [719, 214] on icon "Next image" at bounding box center [715, 209] width 12 height 12
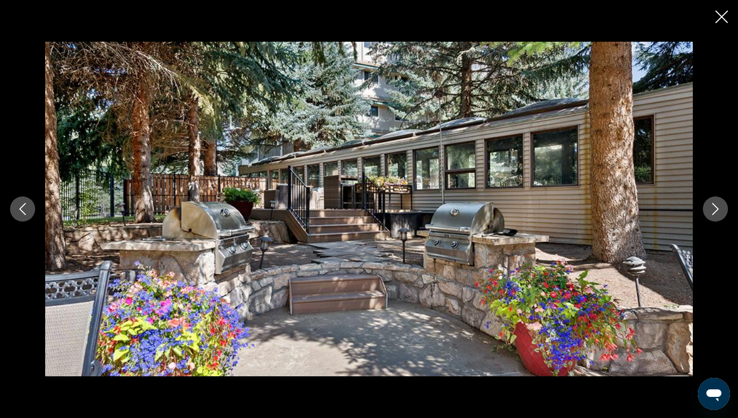
click at [719, 214] on icon "Next image" at bounding box center [715, 209] width 12 height 12
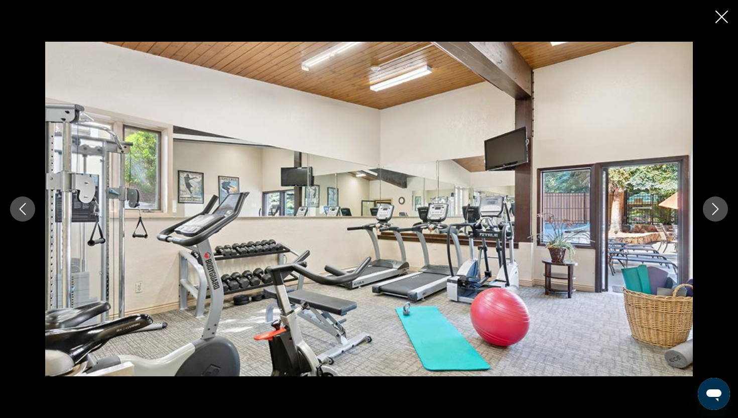
click at [719, 214] on icon "Next image" at bounding box center [715, 209] width 12 height 12
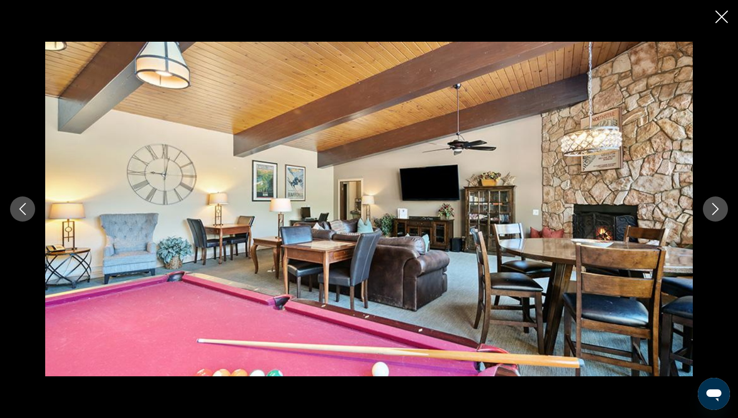
click at [719, 214] on icon "Next image" at bounding box center [715, 209] width 12 height 12
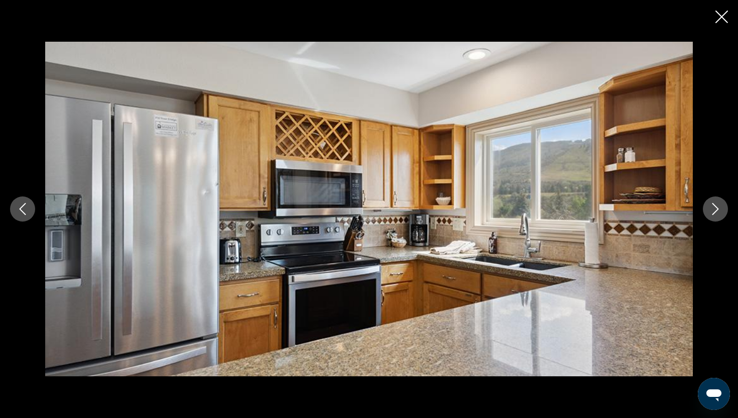
click at [719, 214] on icon "Next image" at bounding box center [715, 209] width 12 height 12
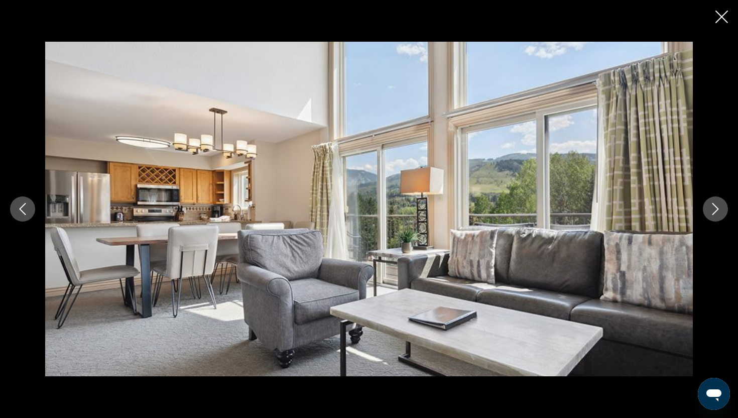
click at [719, 214] on icon "Next image" at bounding box center [715, 209] width 12 height 12
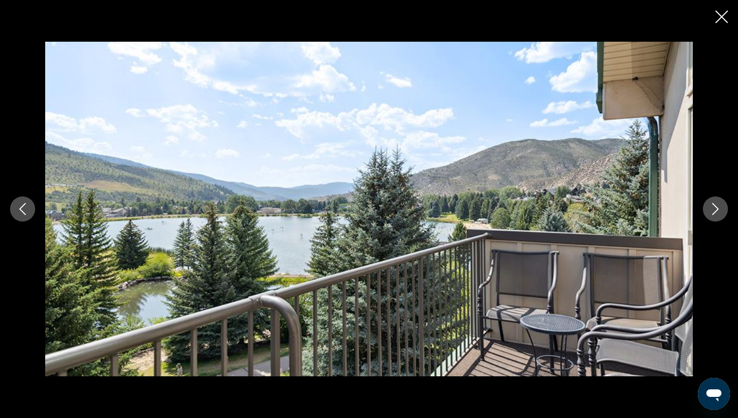
click at [719, 214] on icon "Next image" at bounding box center [715, 209] width 12 height 12
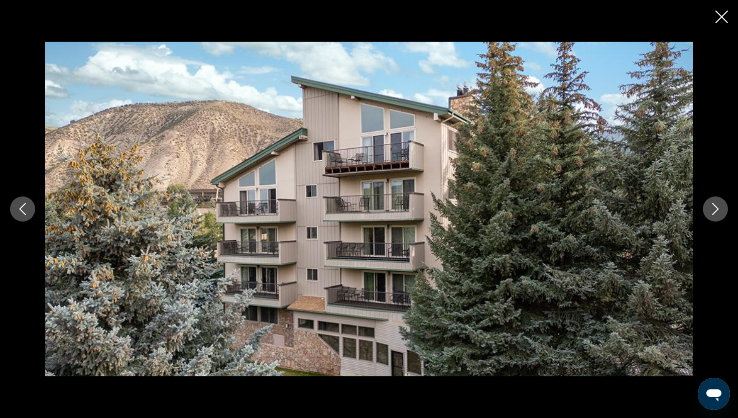
click at [719, 12] on icon "Close slideshow" at bounding box center [721, 17] width 13 height 13
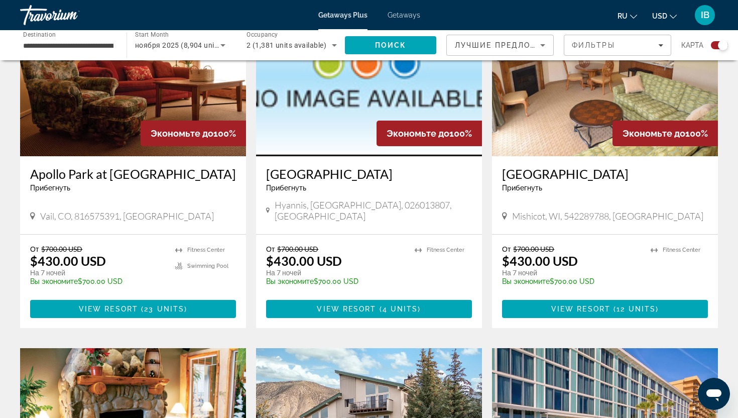
scroll to position [413, 0]
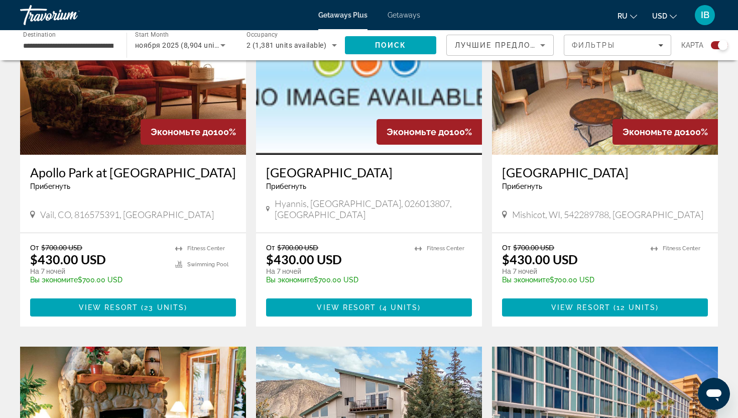
click at [125, 114] on img "Main content" at bounding box center [133, 74] width 226 height 161
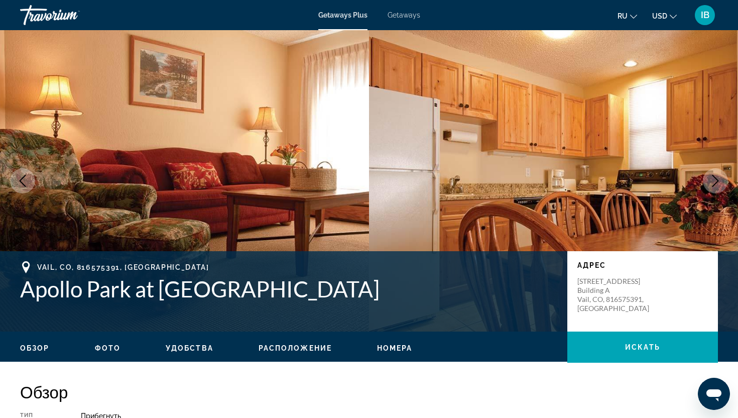
click at [111, 351] on span "Фото" at bounding box center [108, 348] width 26 height 8
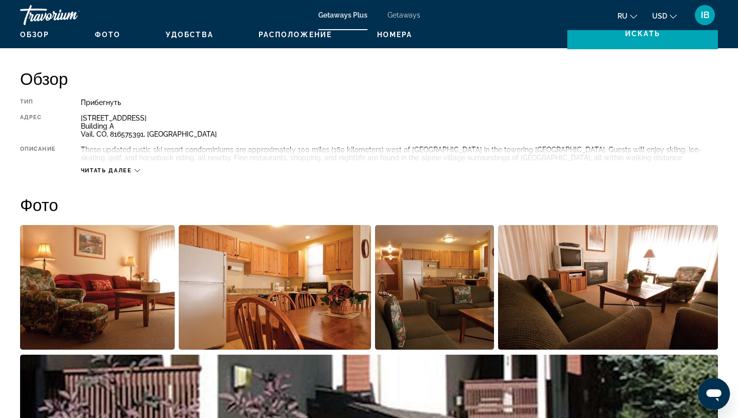
scroll to position [311, 0]
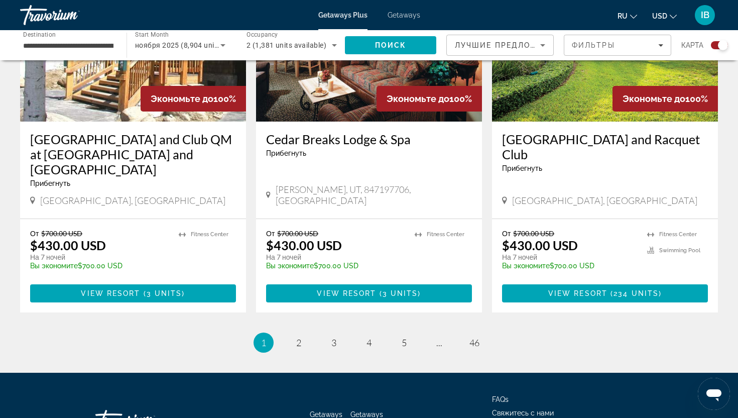
scroll to position [1532, 0]
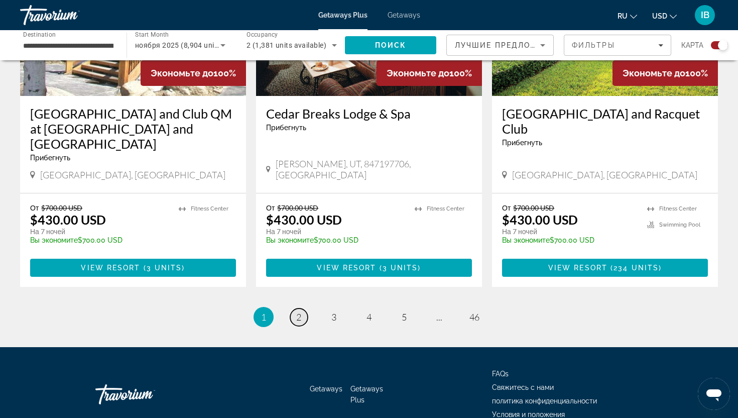
click at [300, 311] on span "2" at bounding box center [298, 316] width 5 height 11
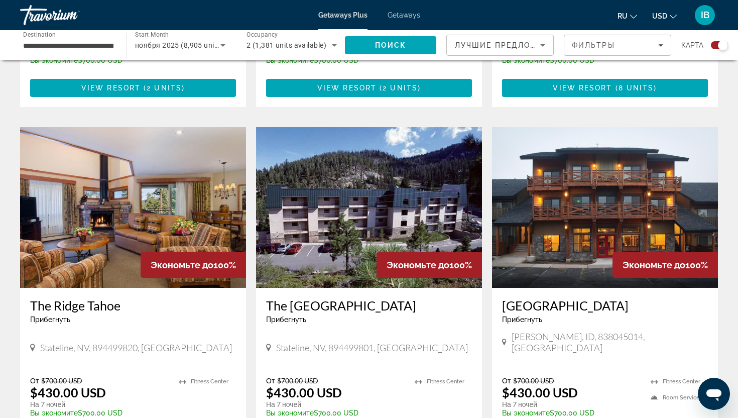
scroll to position [626, 0]
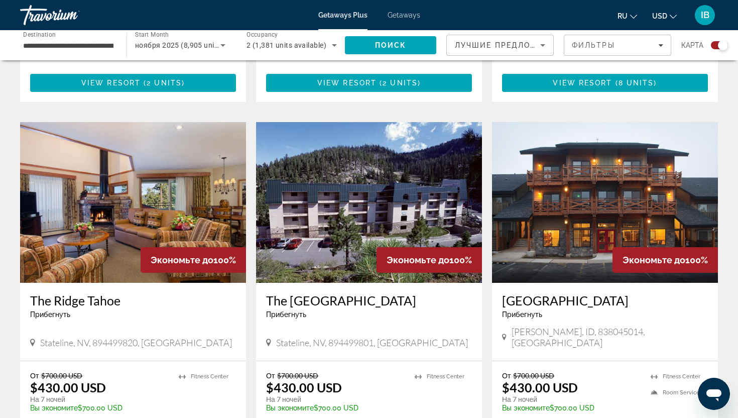
click at [300, 265] on img "Main content" at bounding box center [369, 202] width 226 height 161
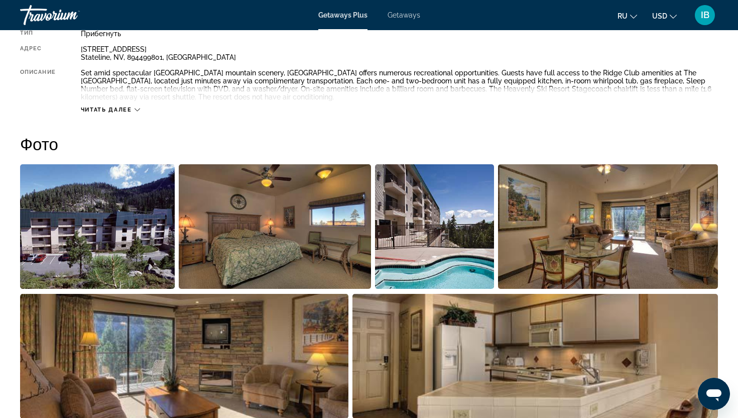
scroll to position [390, 0]
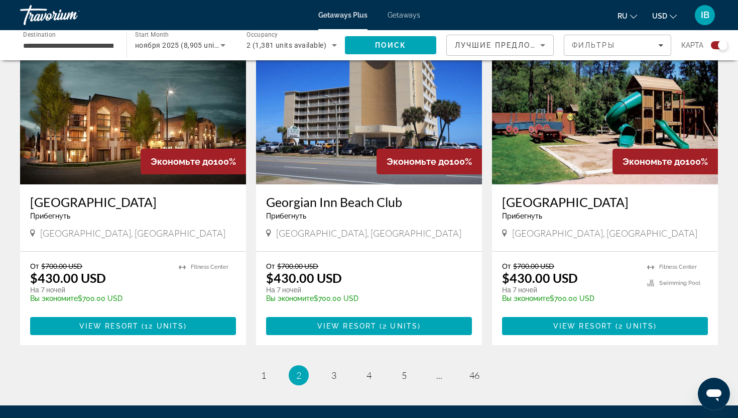
scroll to position [1448, 0]
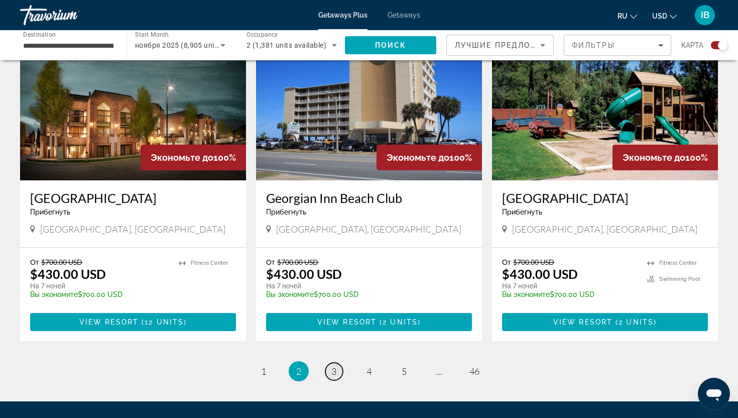
click at [332, 365] on span "3" at bounding box center [333, 370] width 5 height 11
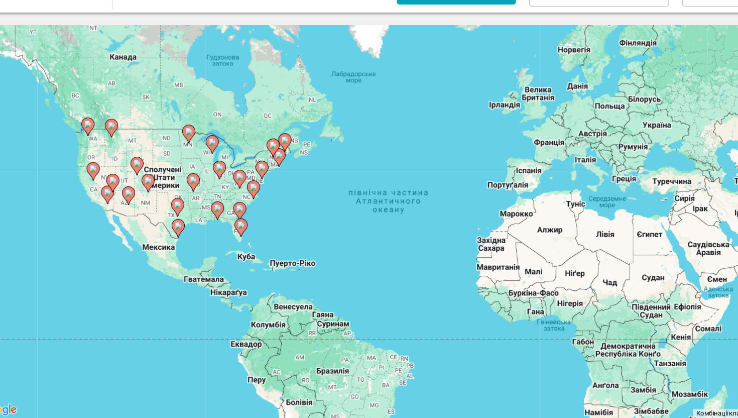
click at [154, 207] on div "Увімкніть режим перетягування за допомогою клавіатури, натиснувши Alt + Enter. …" at bounding box center [369, 220] width 698 height 301
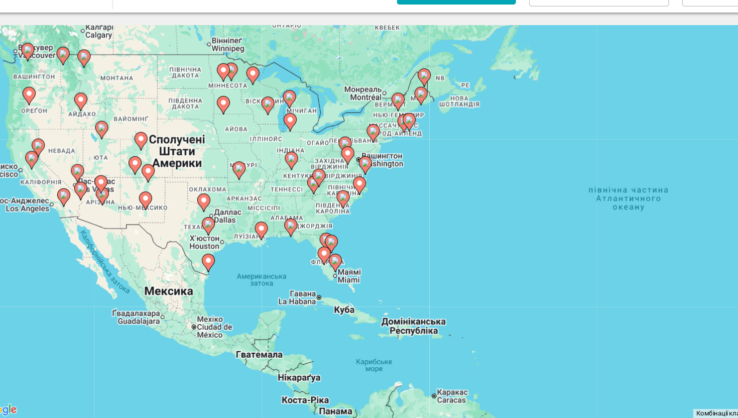
click at [132, 202] on div "Увімкніть режим перетягування за допомогою клавіатури, натиснувши Alt + Enter. …" at bounding box center [369, 220] width 698 height 301
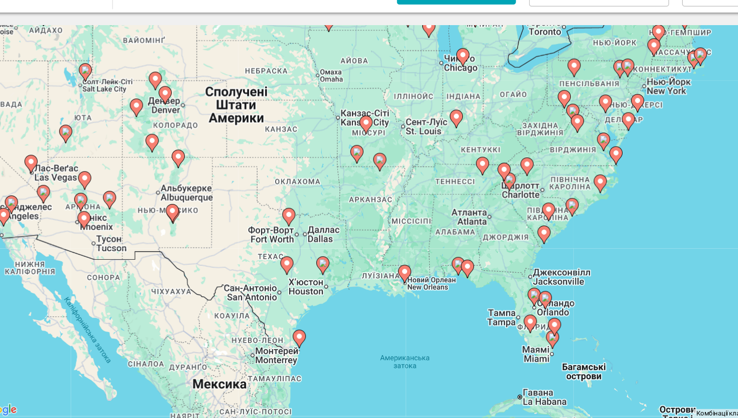
click at [127, 206] on gmp-advanced-marker "Main content" at bounding box center [124, 204] width 10 height 15
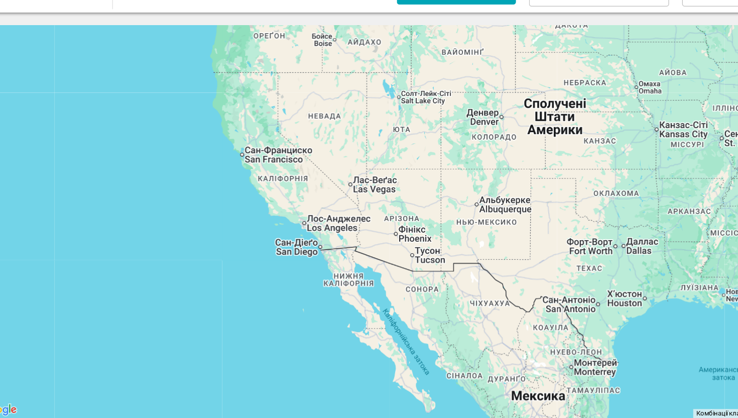
click at [127, 206] on div "Увімкніть режим перетягування за допомогою клавіатури, натиснувши Alt + Enter. …" at bounding box center [369, 220] width 698 height 301
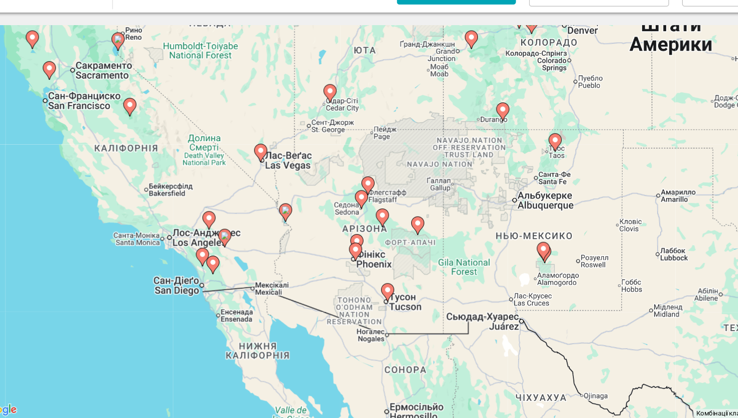
drag, startPoint x: 420, startPoint y: 197, endPoint x: 157, endPoint y: 196, distance: 263.5
click at [157, 196] on div "Увімкніть режим перетягування за допомогою клавіатури, натиснувши Alt + Enter. …" at bounding box center [369, 220] width 698 height 301
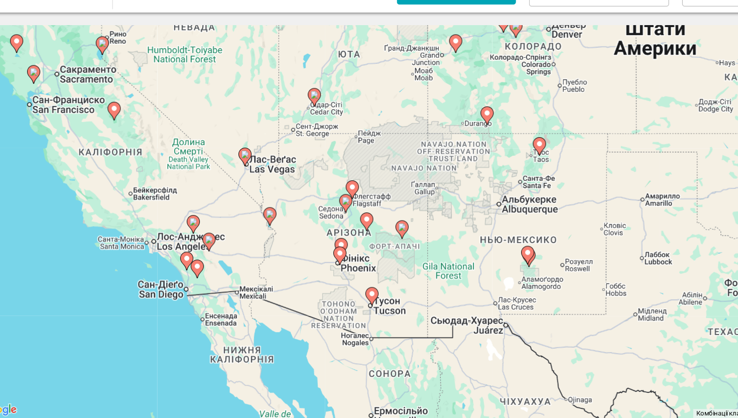
click at [324, 158] on div "Увімкніть режим перетягування за допомогою клавіатури, натиснувши Alt + Enter. …" at bounding box center [369, 220] width 698 height 301
click at [319, 169] on div "Увімкніть режим перетягування за допомогою клавіатури, натиснувши Alt + Enter. …" at bounding box center [369, 220] width 698 height 301
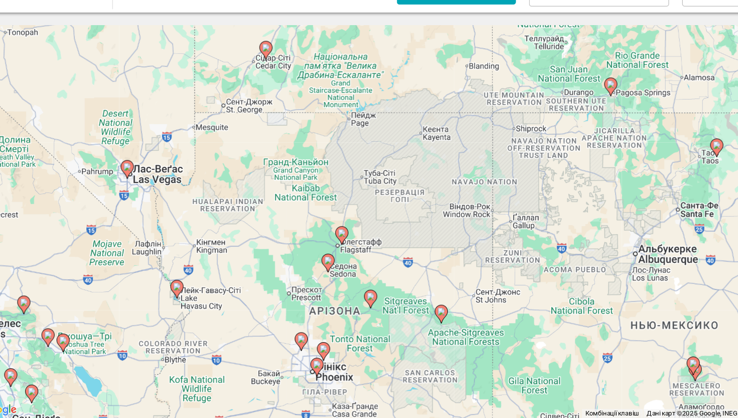
click at [140, 182] on icon "Main content" at bounding box center [138, 180] width 9 height 13
type input "**********"
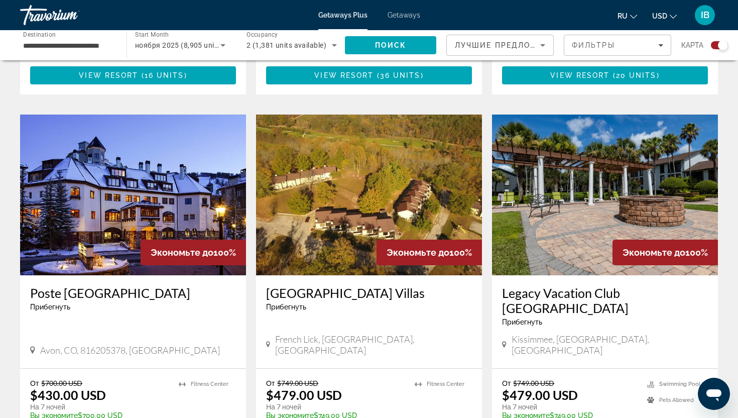
scroll to position [1028, 0]
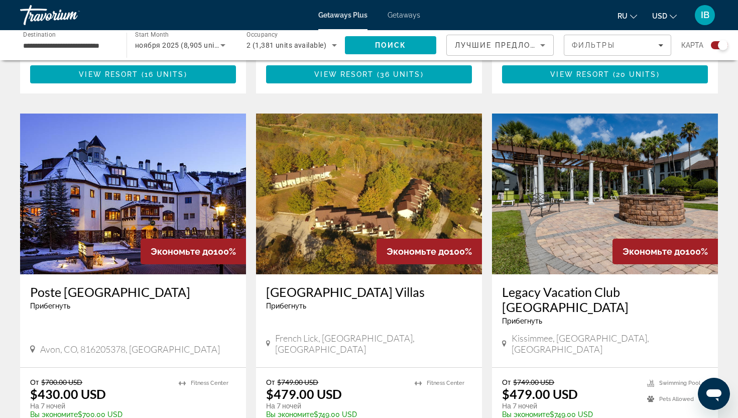
click at [195, 133] on img "Main content" at bounding box center [133, 193] width 226 height 161
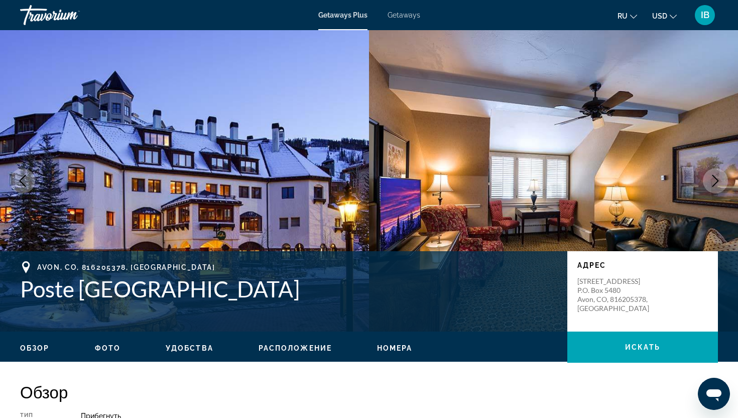
click at [102, 343] on ul "Обзор Фото Удобства Расположение Номера искать" at bounding box center [369, 346] width 698 height 11
click at [105, 347] on span "Фото" at bounding box center [108, 348] width 26 height 8
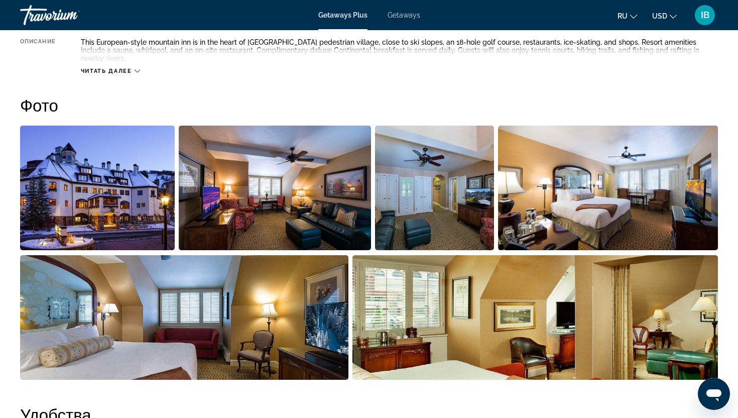
scroll to position [447, 0]
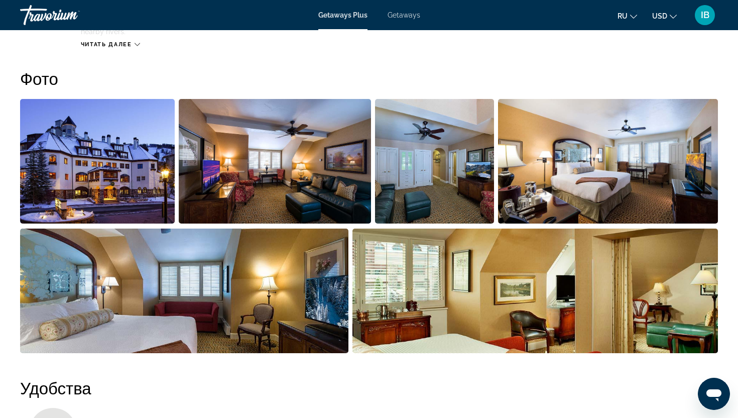
click at [147, 165] on img "Open full-screen image slider" at bounding box center [97, 161] width 155 height 124
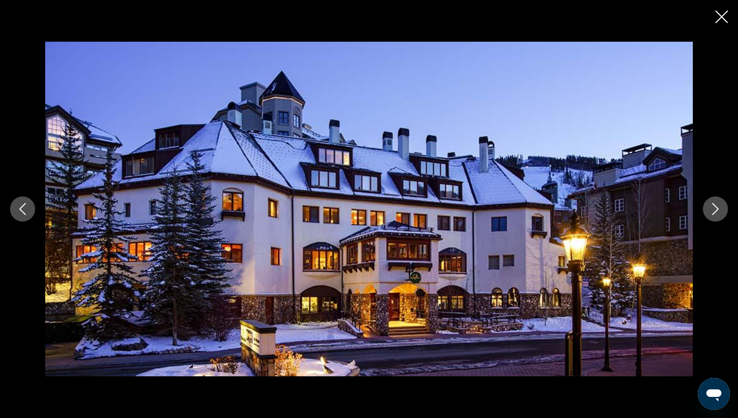
click at [715, 213] on icon "Next image" at bounding box center [715, 209] width 12 height 12
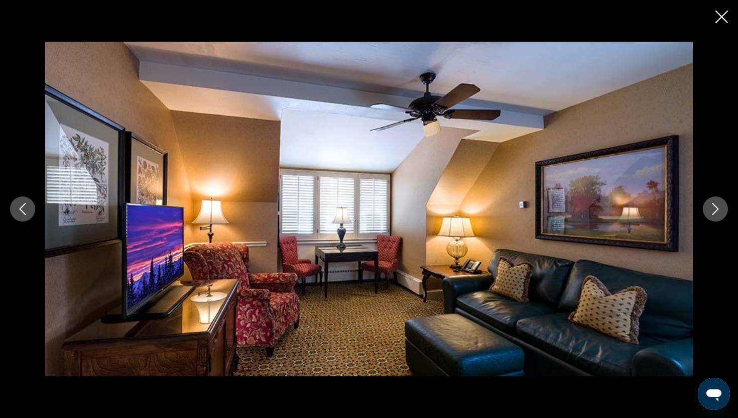
click at [715, 213] on icon "Next image" at bounding box center [715, 209] width 12 height 12
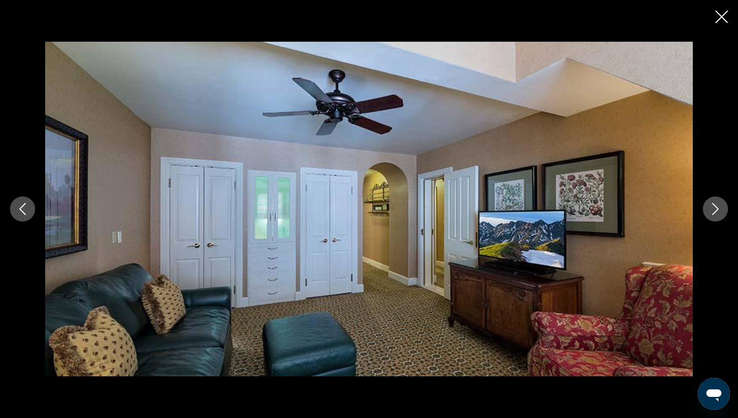
click at [713, 211] on icon "Next image" at bounding box center [715, 209] width 12 height 12
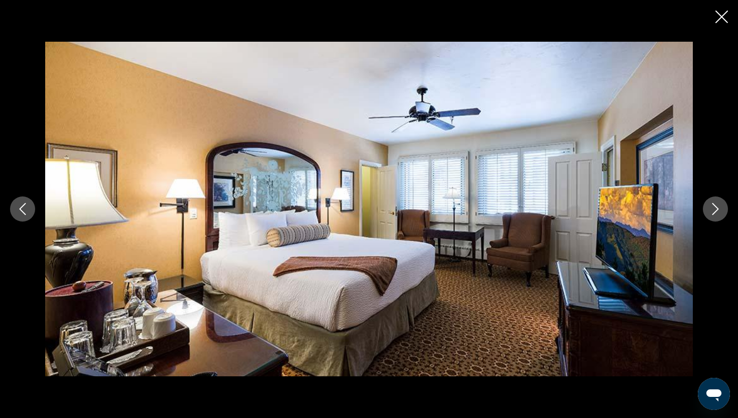
click at [713, 211] on icon "Next image" at bounding box center [715, 209] width 12 height 12
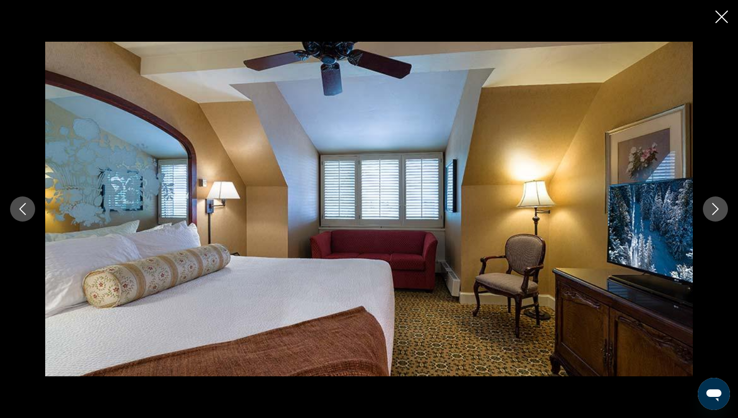
click at [713, 211] on icon "Next image" at bounding box center [715, 209] width 12 height 12
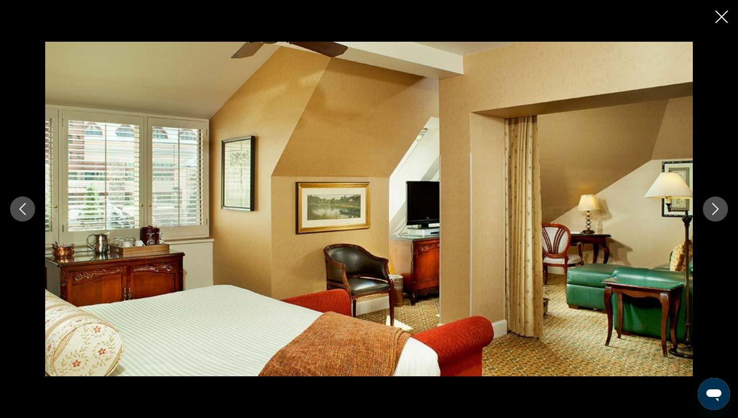
click at [713, 211] on icon "Next image" at bounding box center [715, 209] width 12 height 12
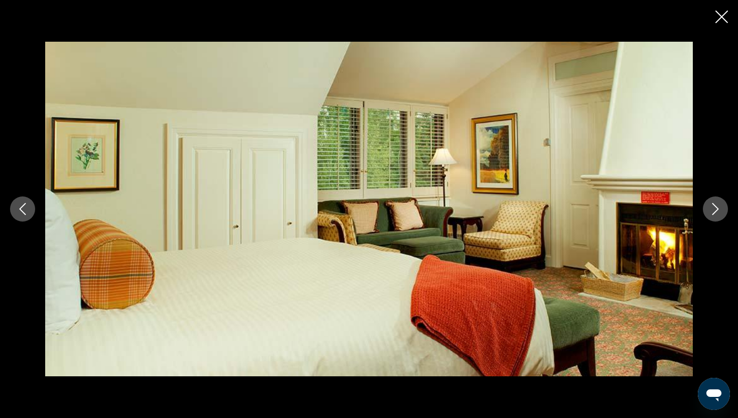
click at [713, 211] on icon "Next image" at bounding box center [715, 209] width 12 height 12
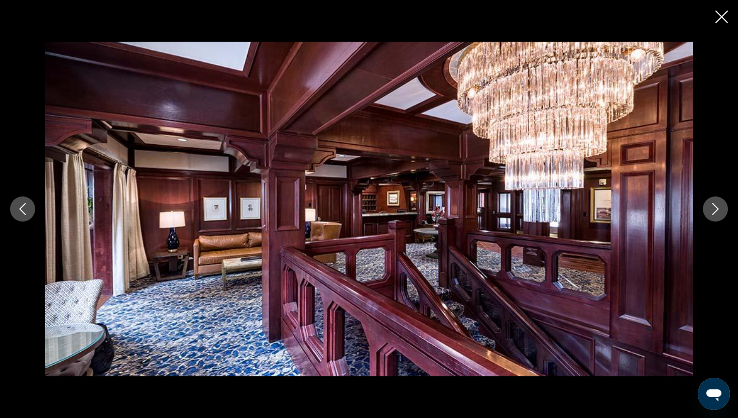
click at [713, 211] on icon "Next image" at bounding box center [715, 209] width 12 height 12
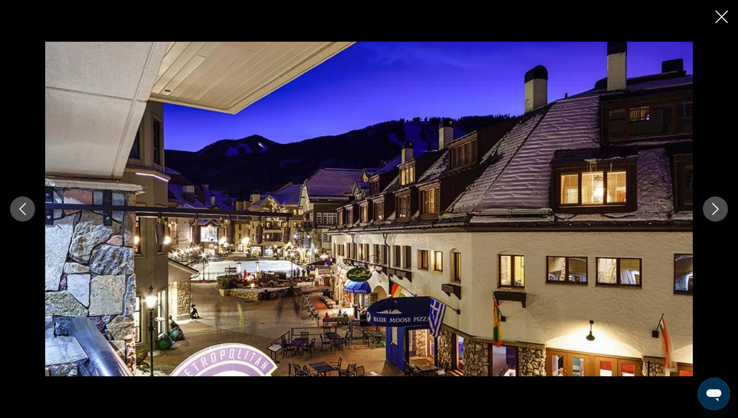
click at [713, 211] on icon "Next image" at bounding box center [715, 209] width 12 height 12
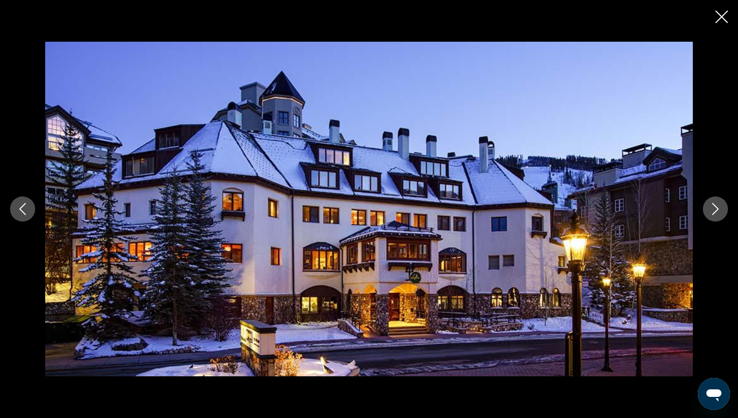
click at [723, 9] on div "prev next" at bounding box center [369, 209] width 738 height 418
click at [722, 16] on icon "Close slideshow" at bounding box center [721, 17] width 13 height 13
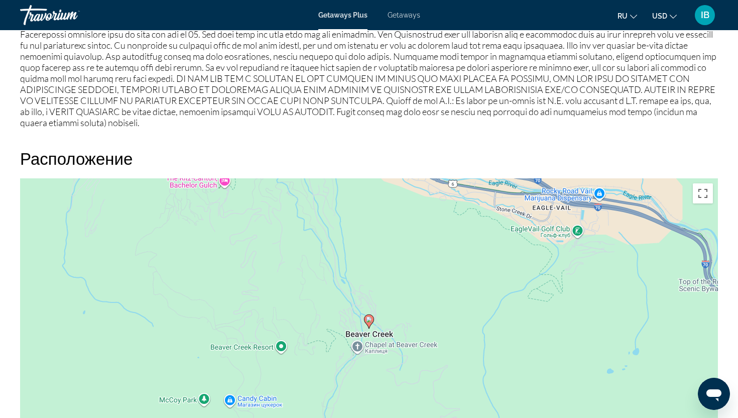
scroll to position [1141, 0]
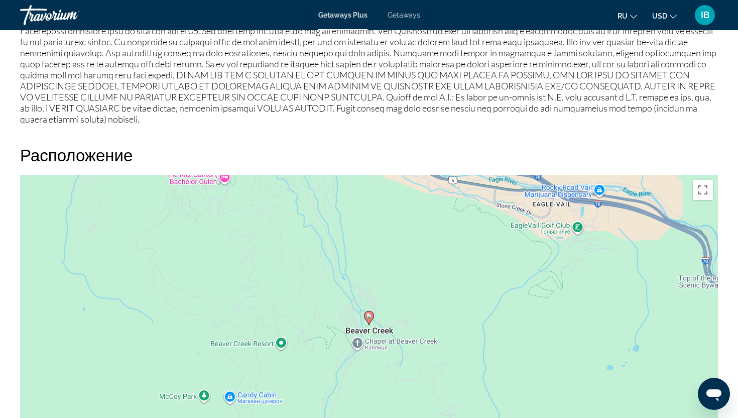
click at [476, 263] on div "Увімкніть режим перетягування за допомогою клавіатури, натиснувши Alt + Enter. …" at bounding box center [369, 325] width 698 height 301
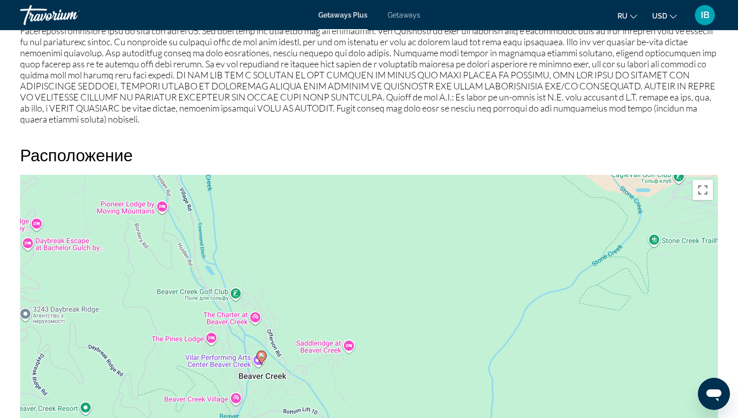
click at [319, 313] on div "Увімкніть режим перетягування за допомогою клавіатури, натиснувши Alt + Enter. …" at bounding box center [369, 325] width 698 height 301
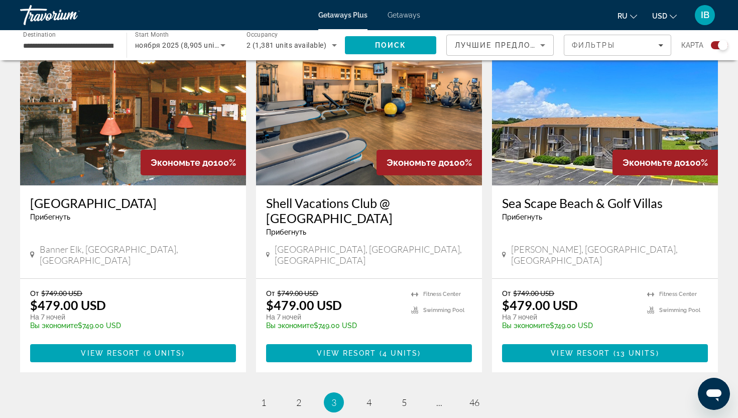
scroll to position [1491, 0]
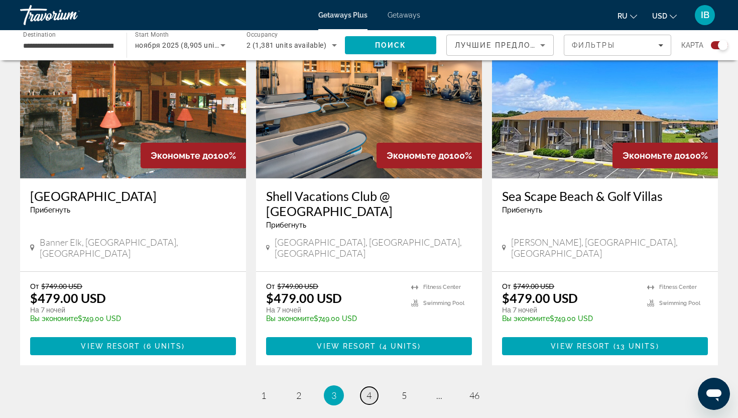
click at [370, 389] on span "4" at bounding box center [368, 394] width 5 height 11
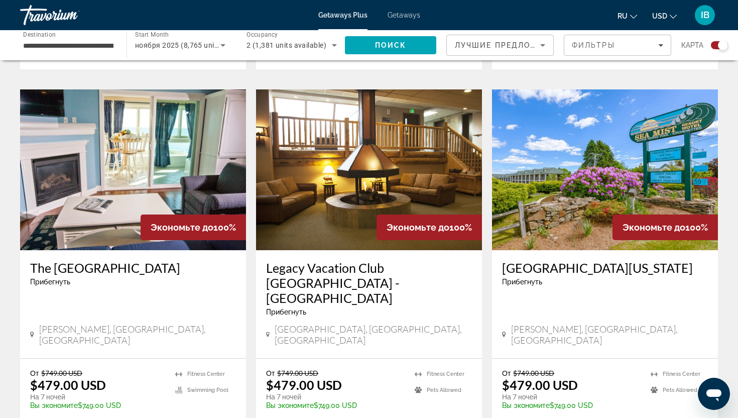
scroll to position [1053, 0]
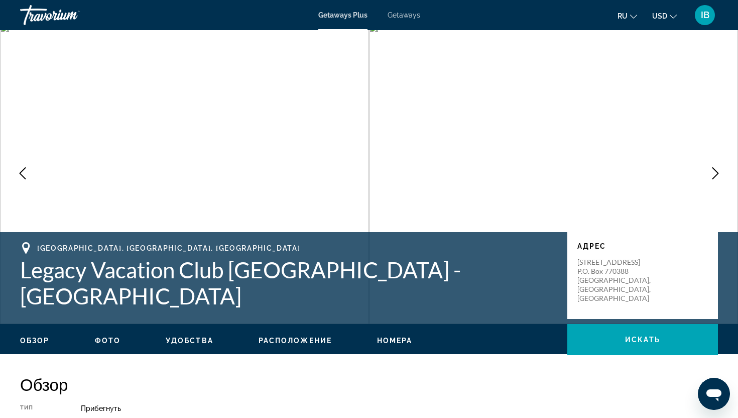
scroll to position [8, 0]
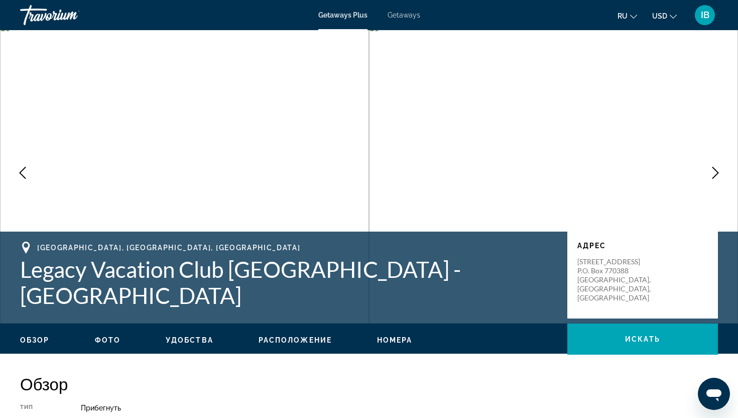
click at [100, 345] on div "Обзор Фото Удобства Расположение Номера искать" at bounding box center [369, 338] width 738 height 31
click at [106, 336] on span "Фото" at bounding box center [108, 340] width 26 height 8
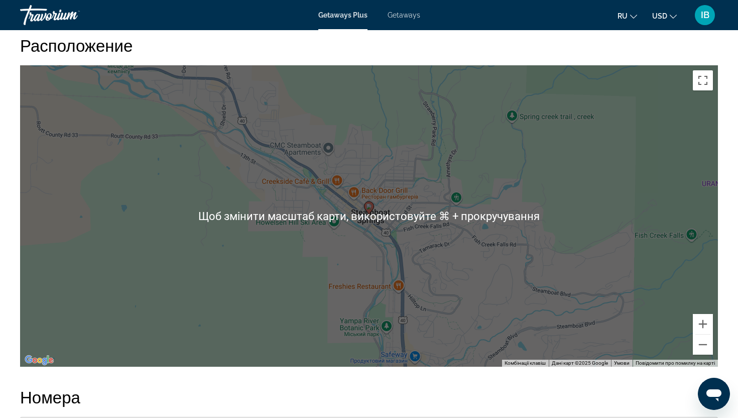
scroll to position [1331, 0]
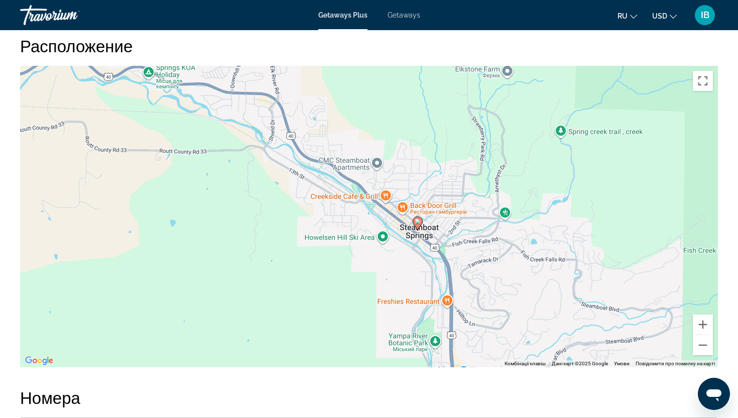
drag, startPoint x: 299, startPoint y: 153, endPoint x: 344, endPoint y: 167, distance: 46.7
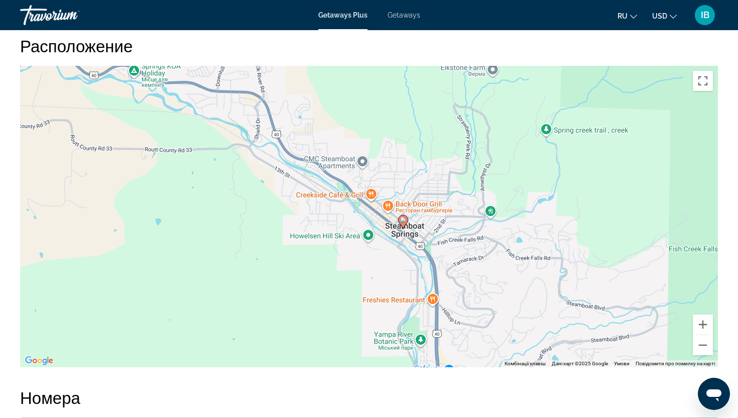
click at [336, 172] on div "Увімкніть режим перетягування за допомогою клавіатури, натиснувши Alt + Enter. …" at bounding box center [369, 216] width 698 height 301
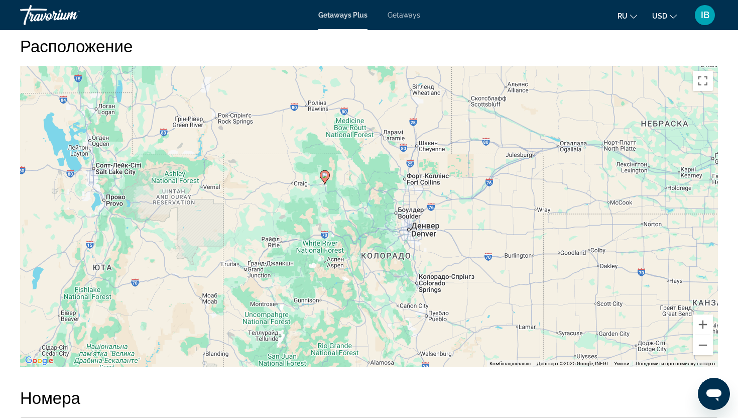
click at [383, 264] on div "Увімкніть режим перетягування за допомогою клавіатури, натиснувши Alt + Enter. …" at bounding box center [369, 216] width 698 height 301
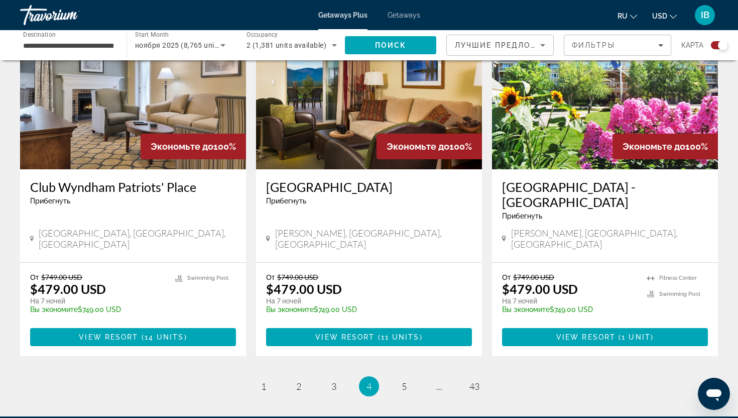
scroll to position [1562, 0]
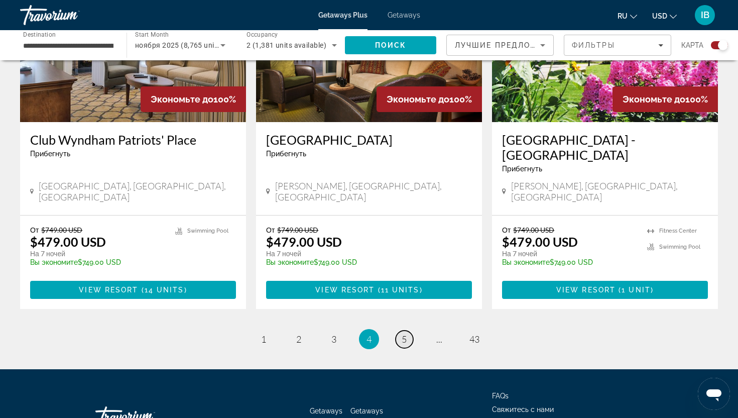
click at [404, 333] on span "5" at bounding box center [404, 338] width 5 height 11
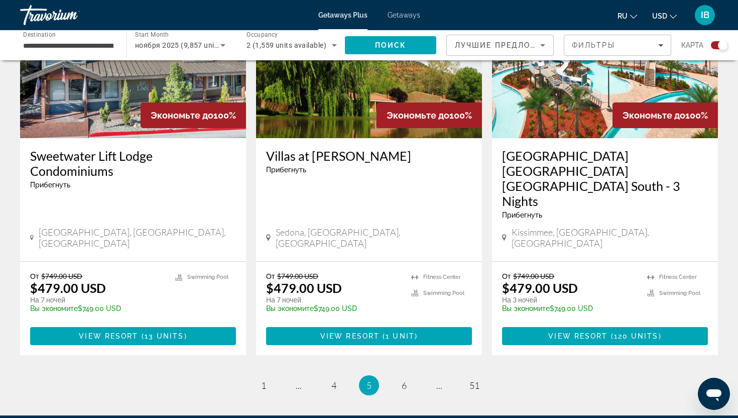
scroll to position [1532, 0]
